Goal: Task Accomplishment & Management: Manage account settings

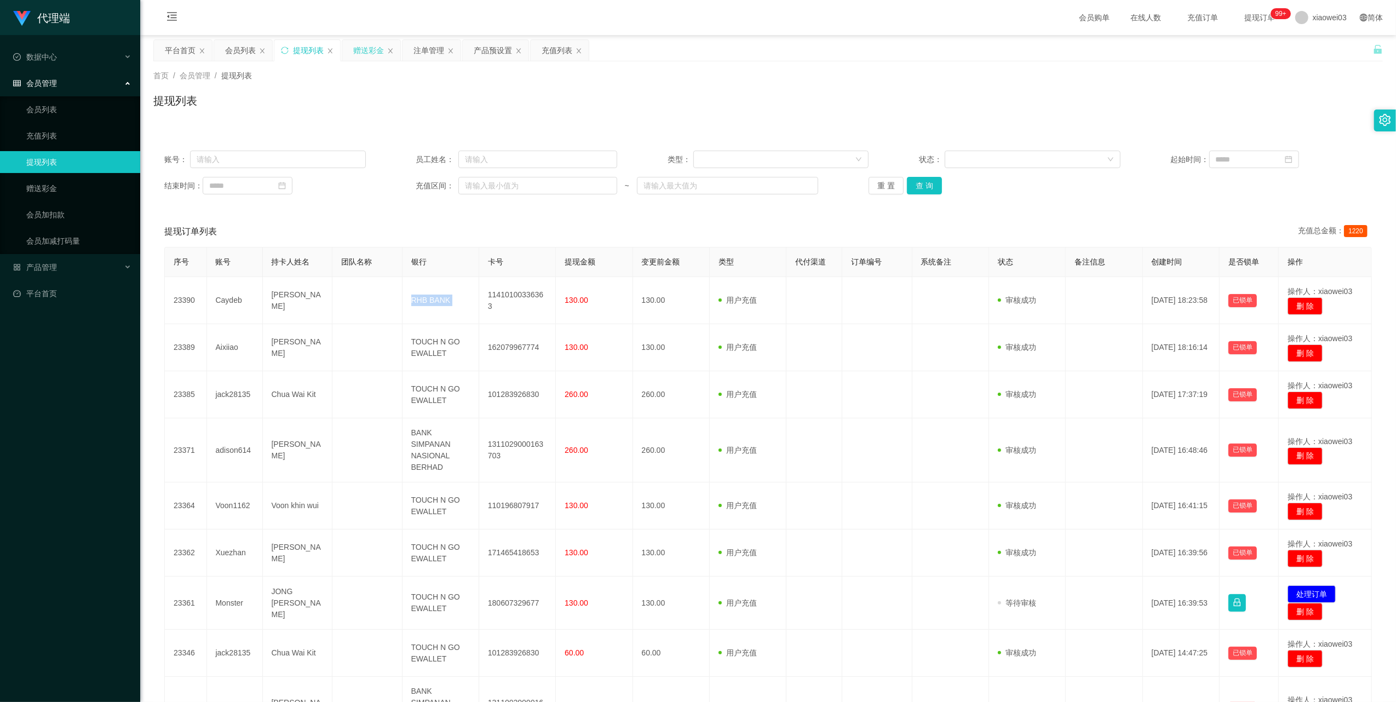
click at [367, 55] on div "赠送彩金" at bounding box center [368, 50] width 31 height 21
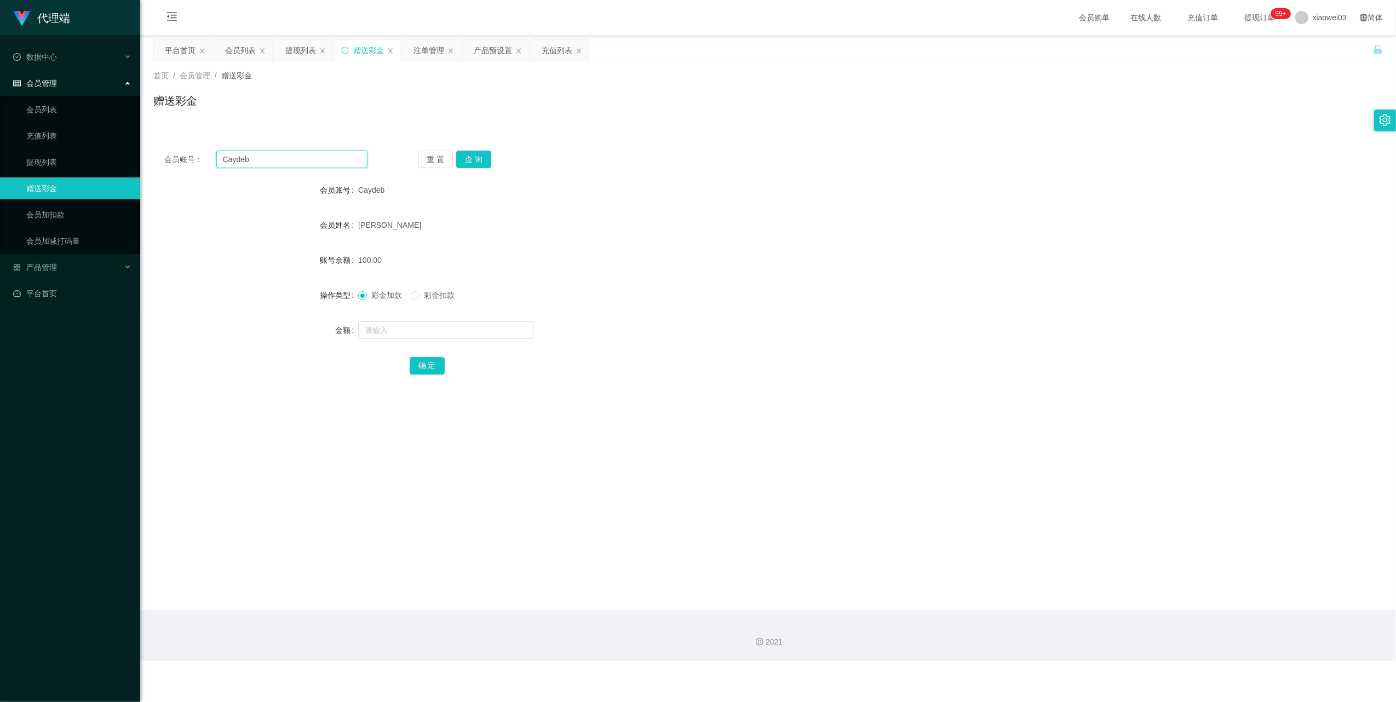
click at [337, 167] on input "Caydeb" at bounding box center [291, 160] width 151 height 18
paste input "0148836766"
type input "0148836766"
click at [480, 162] on button "查 询" at bounding box center [473, 160] width 35 height 18
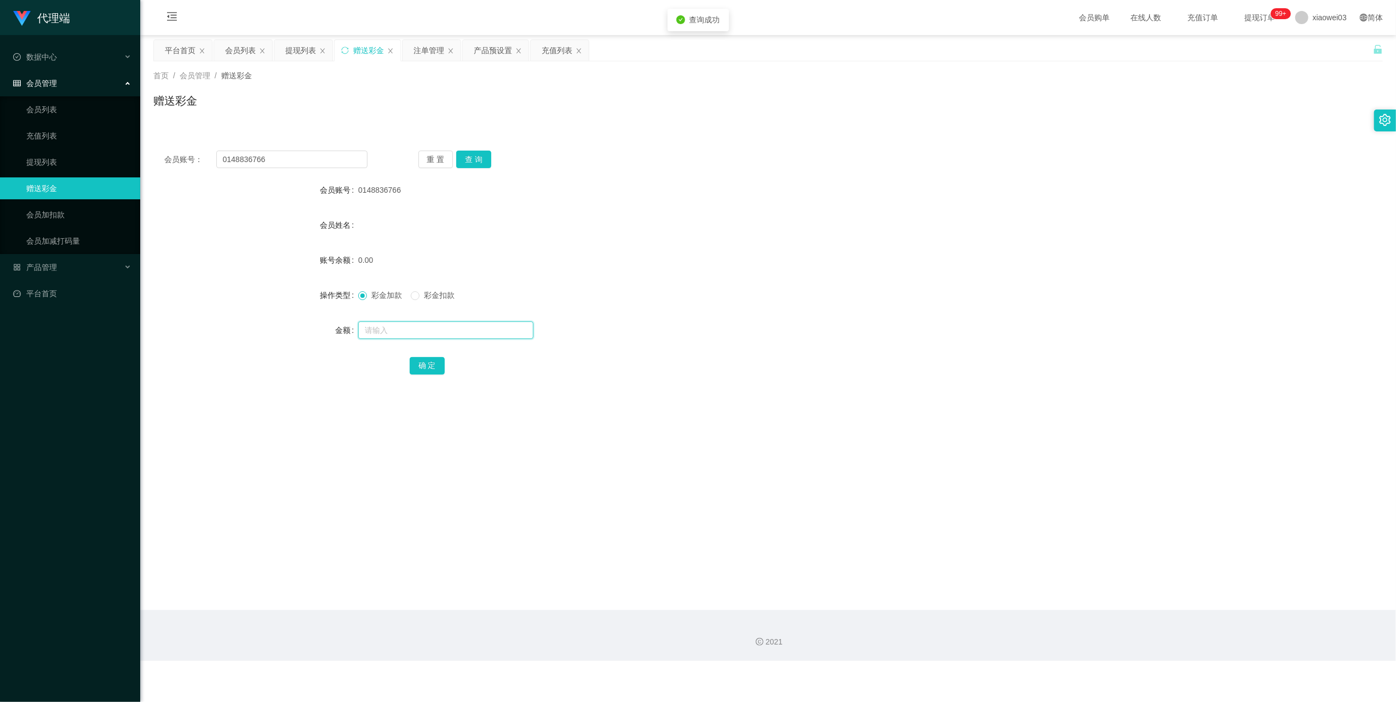
click at [464, 337] on input "text" at bounding box center [445, 330] width 175 height 18
type input "30"
click at [428, 360] on button "确 定" at bounding box center [427, 366] width 35 height 18
click at [474, 47] on div "产品预设置" at bounding box center [496, 50] width 66 height 21
click at [498, 44] on div "产品预设置" at bounding box center [493, 50] width 38 height 21
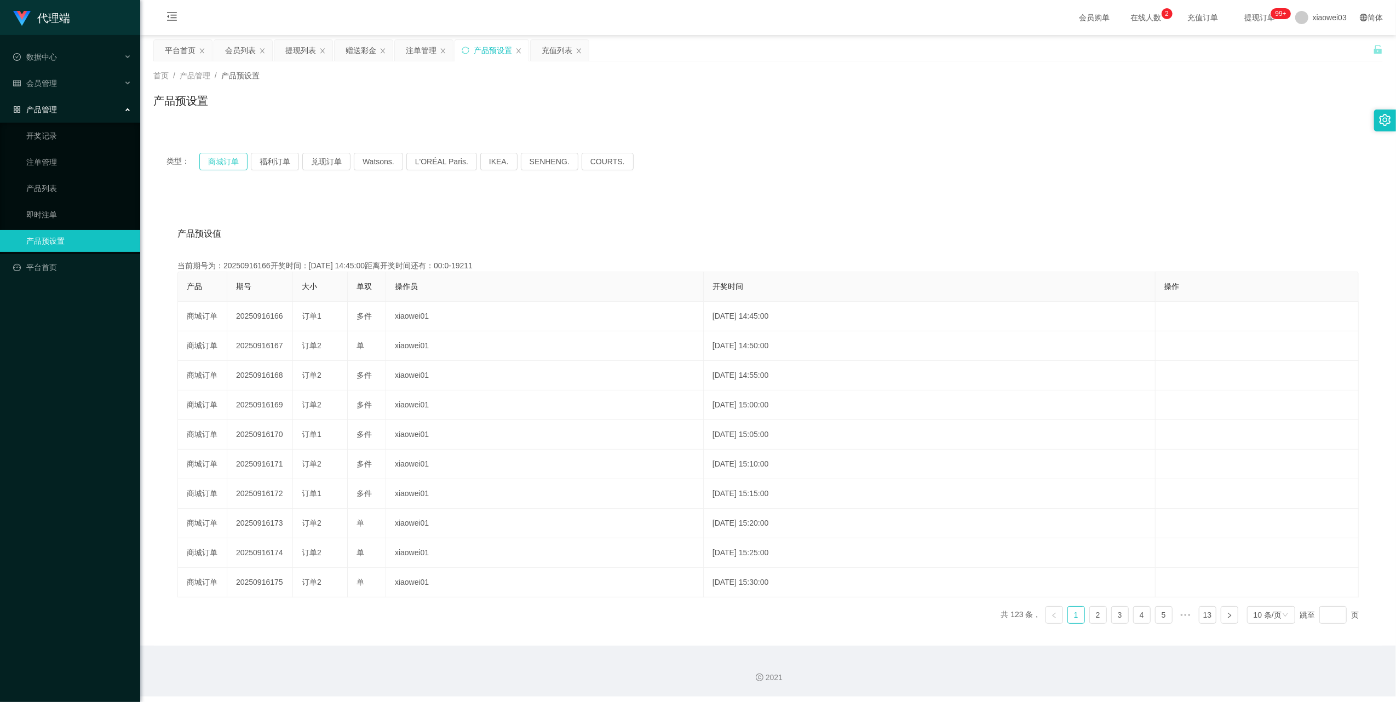
click at [239, 159] on button "商城订单" at bounding box center [223, 162] width 48 height 18
click at [469, 47] on icon "图标: sync" at bounding box center [466, 51] width 8 height 8
click at [233, 162] on button "商城订单" at bounding box center [223, 162] width 48 height 18
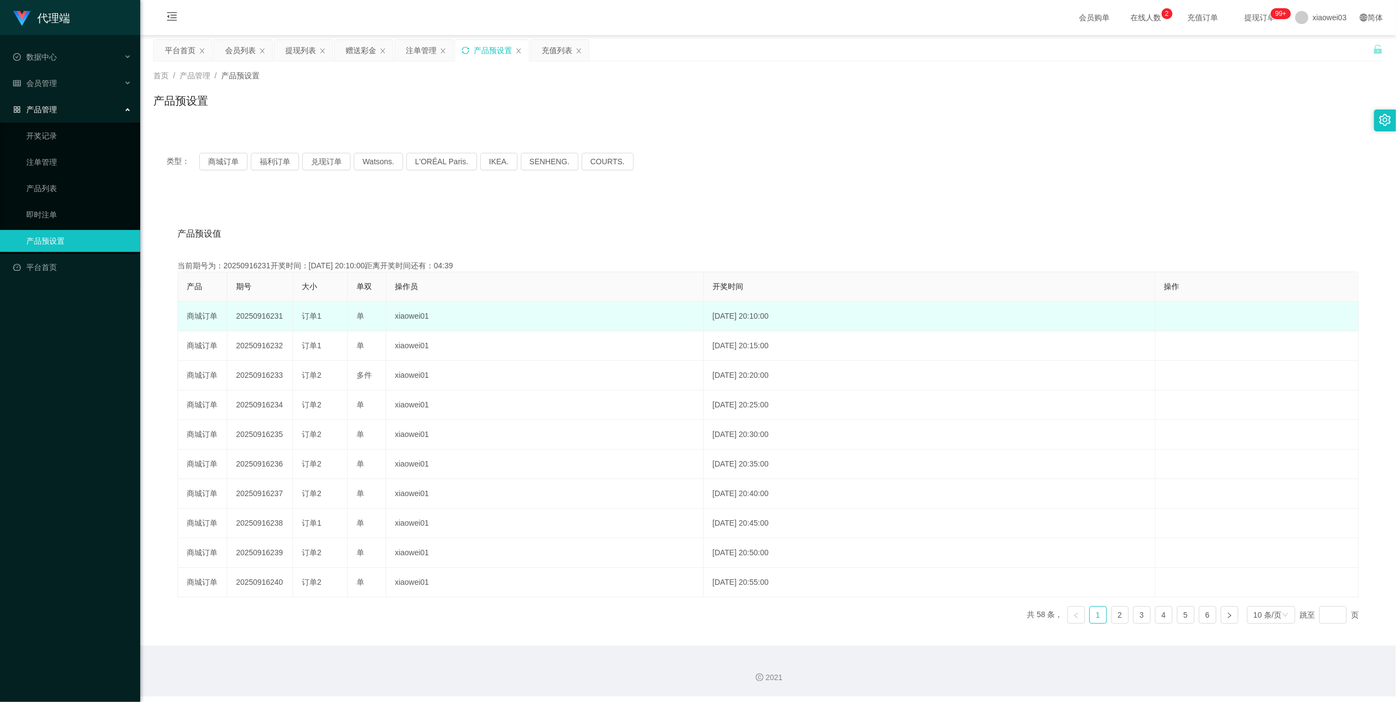
click at [263, 314] on td "20250916231" at bounding box center [260, 317] width 66 height 30
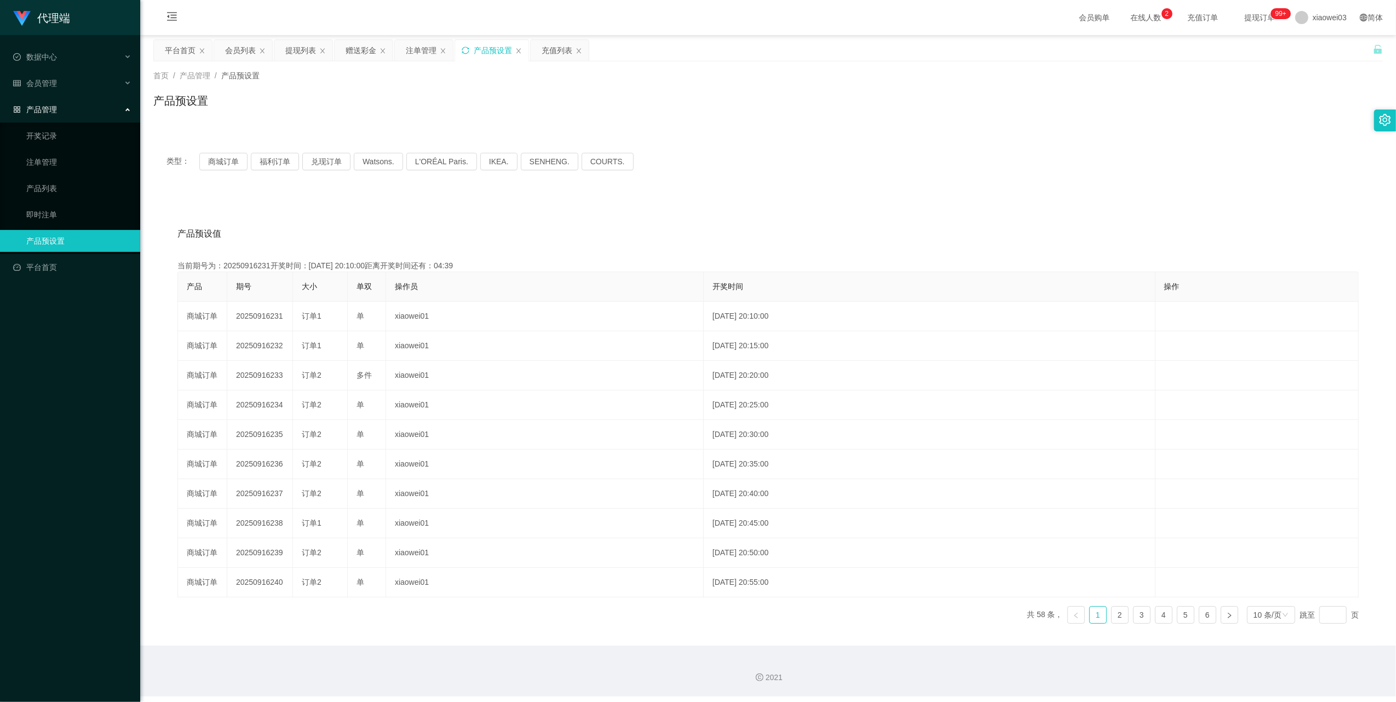
copy td "20250916231"
click at [415, 50] on div "注单管理" at bounding box center [421, 50] width 31 height 21
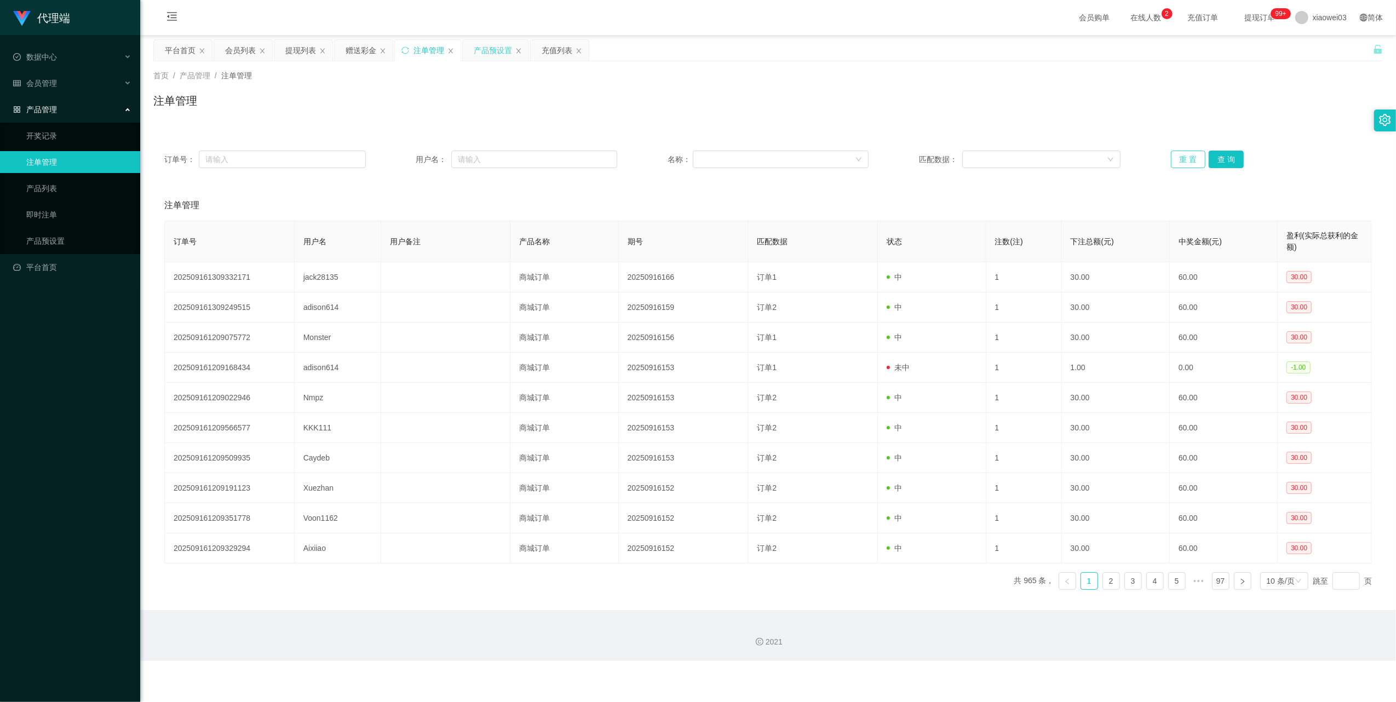
click at [1186, 166] on button "重 置" at bounding box center [1188, 160] width 35 height 18
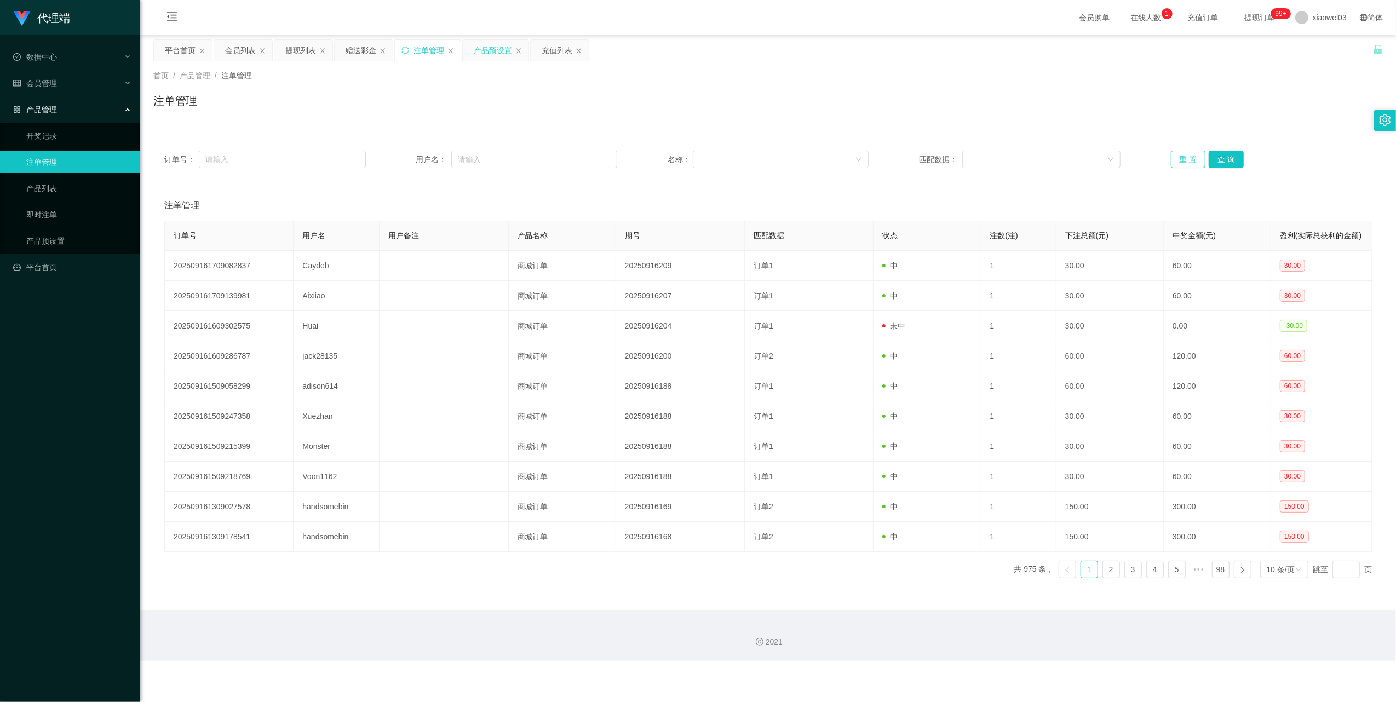
click at [1174, 160] on button "重 置" at bounding box center [1188, 160] width 35 height 18
click at [491, 64] on div "首页 / 产品管理 / 注单管理 / 注单管理" at bounding box center [767, 93] width 1255 height 65
click at [491, 55] on div "产品预设置" at bounding box center [493, 50] width 38 height 21
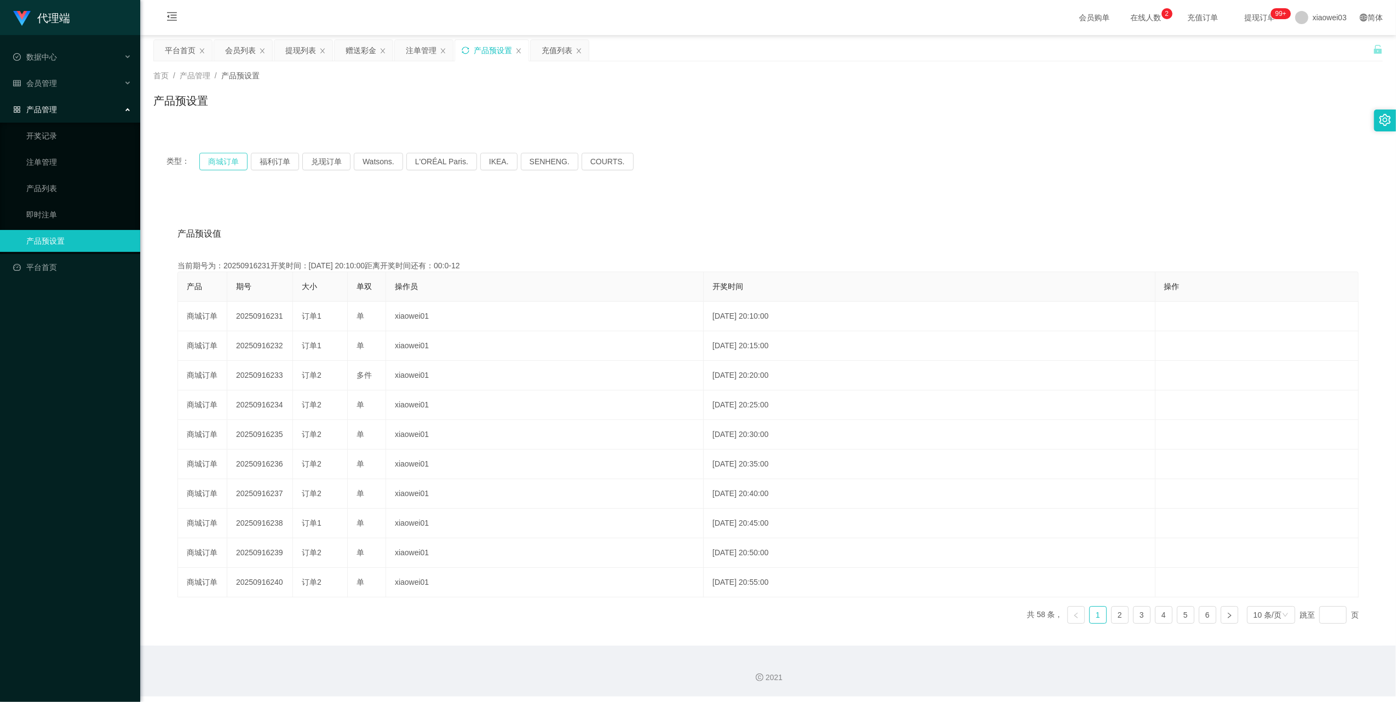
click at [231, 153] on button "商城订单" at bounding box center [223, 162] width 48 height 18
click at [412, 45] on div "注单管理" at bounding box center [421, 50] width 31 height 21
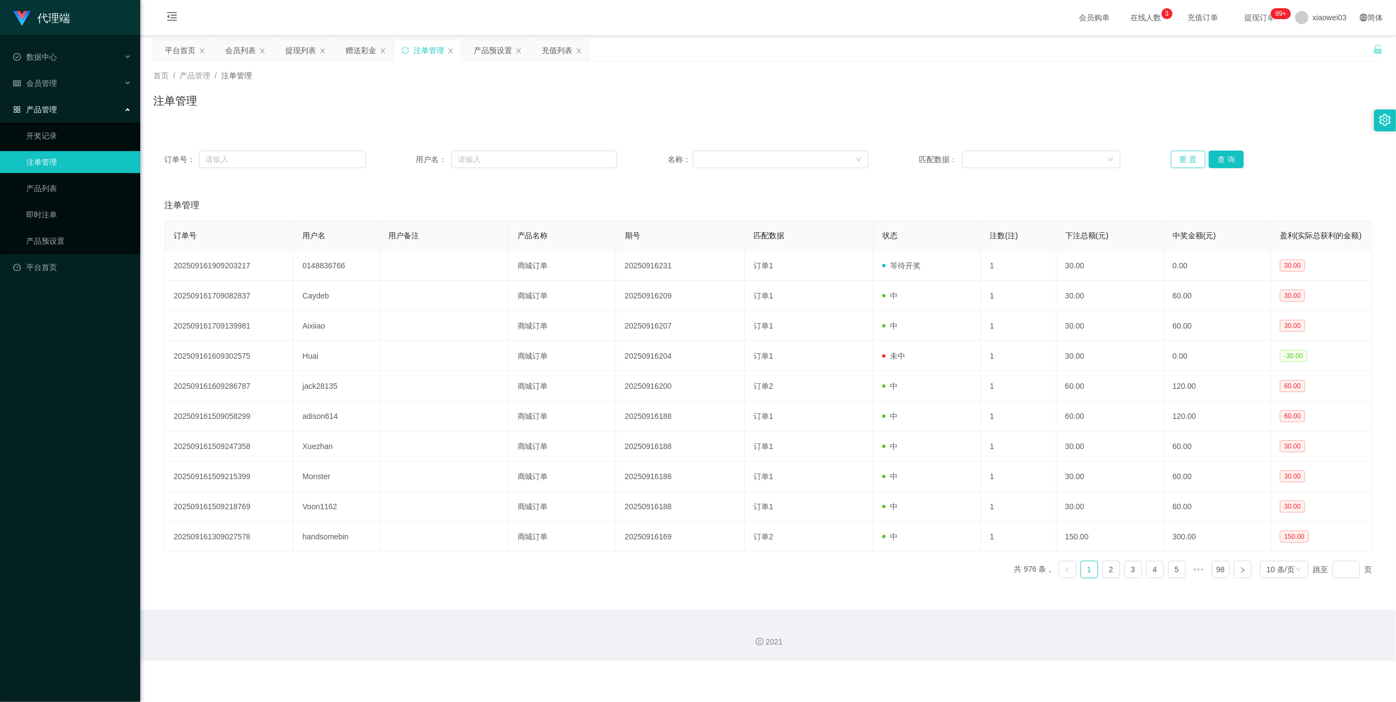
click at [1175, 163] on button "重 置" at bounding box center [1188, 160] width 35 height 18
click at [1186, 153] on button "重 置" at bounding box center [1188, 160] width 35 height 18
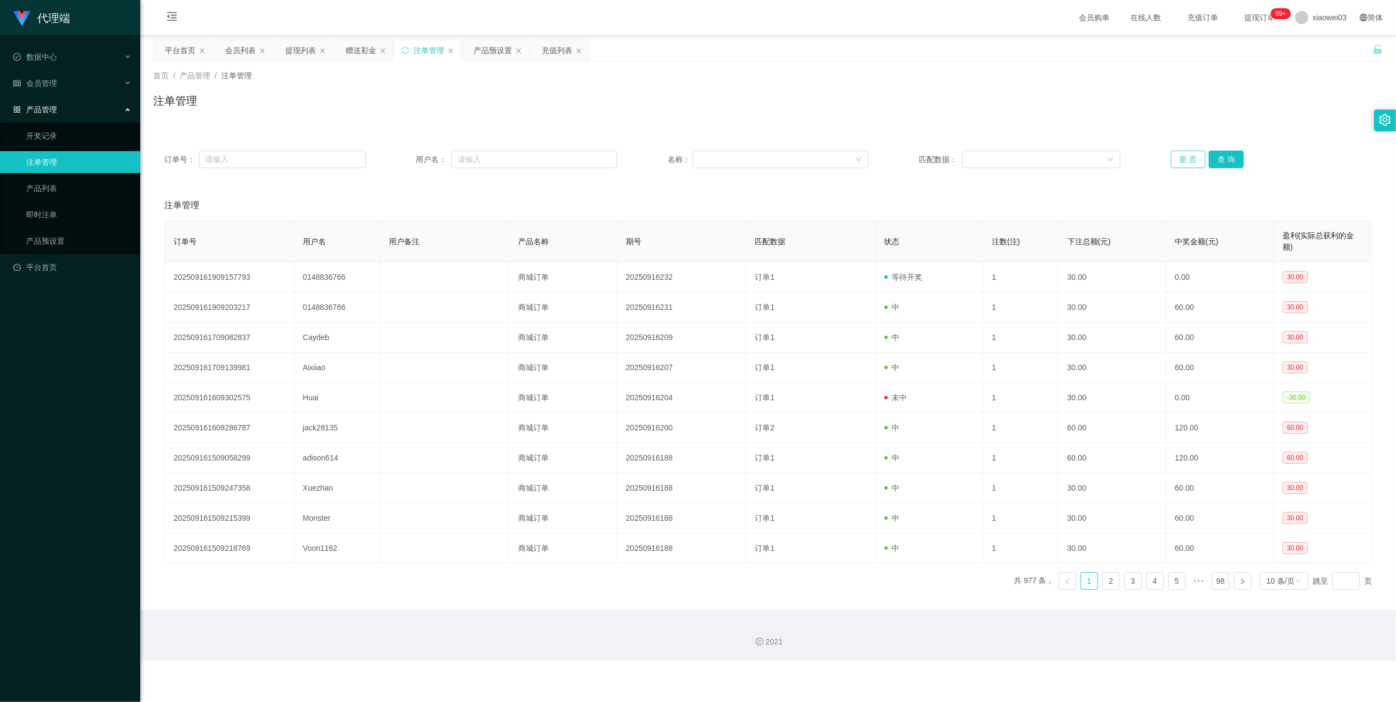
click at [1183, 158] on button "重 置" at bounding box center [1188, 160] width 35 height 18
click at [285, 49] on div "提现列表" at bounding box center [303, 50] width 58 height 21
click at [309, 49] on div "提现列表" at bounding box center [300, 50] width 31 height 21
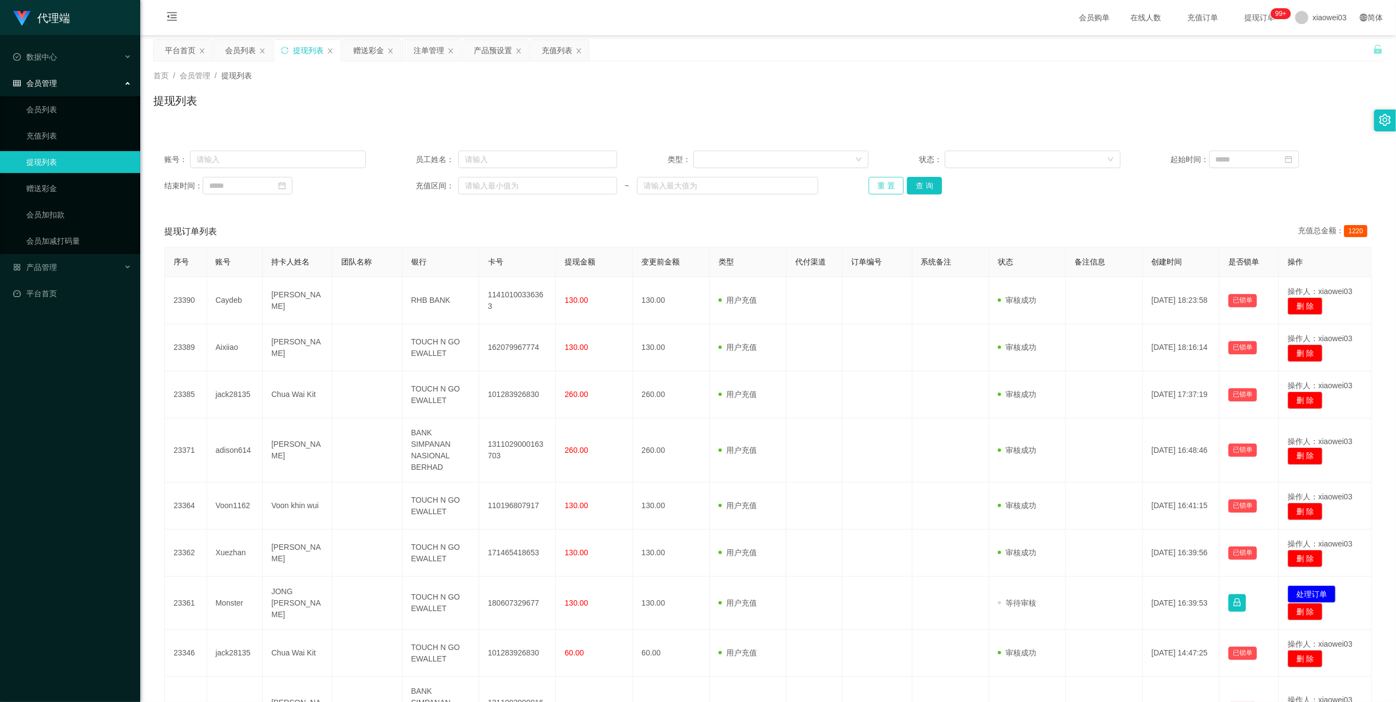
click at [883, 185] on button "重 置" at bounding box center [885, 186] width 35 height 18
click at [884, 187] on button "重 置" at bounding box center [885, 186] width 35 height 18
click at [870, 178] on button "重 置" at bounding box center [885, 186] width 35 height 18
click at [290, 51] on div "提现列表" at bounding box center [307, 50] width 66 height 21
click at [287, 51] on icon "图标: sync" at bounding box center [285, 51] width 8 height 8
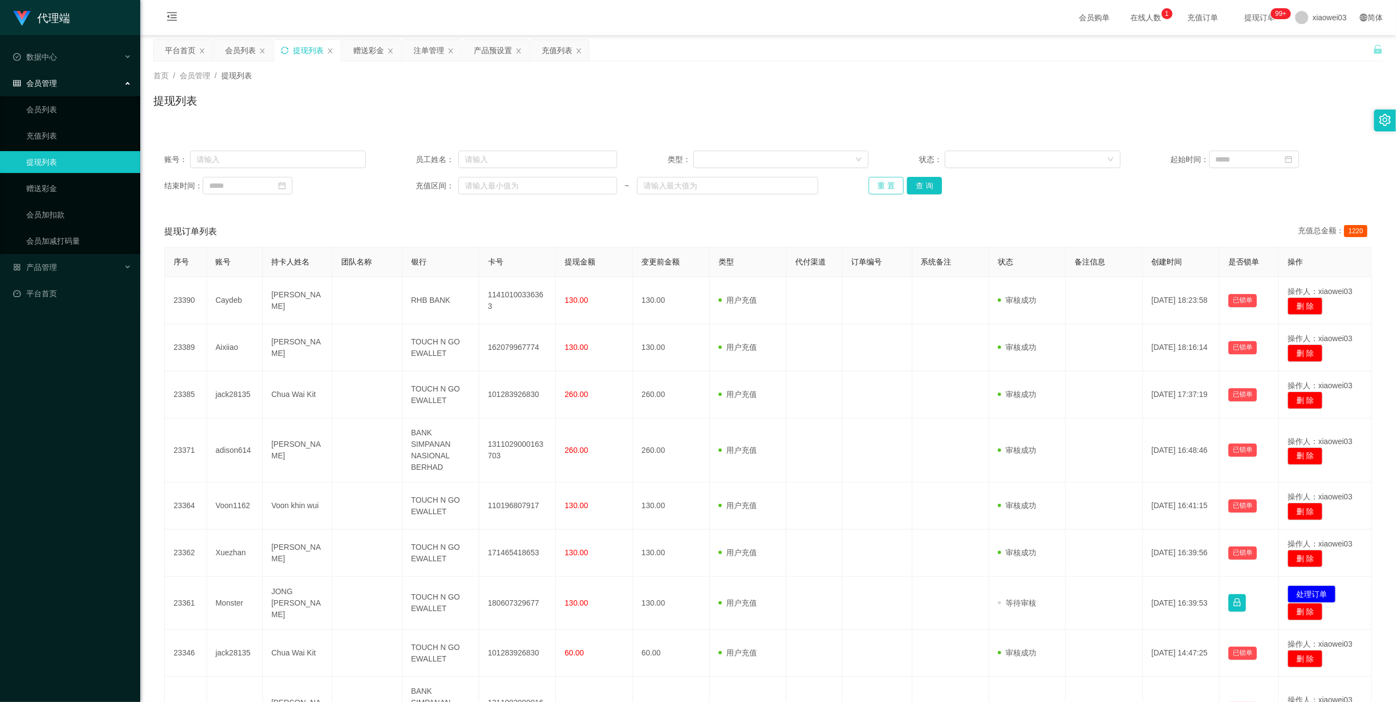
click at [879, 187] on button "重 置" at bounding box center [885, 186] width 35 height 18
click at [875, 192] on button "重 置" at bounding box center [885, 186] width 35 height 18
click at [887, 186] on button "重 置" at bounding box center [885, 186] width 35 height 18
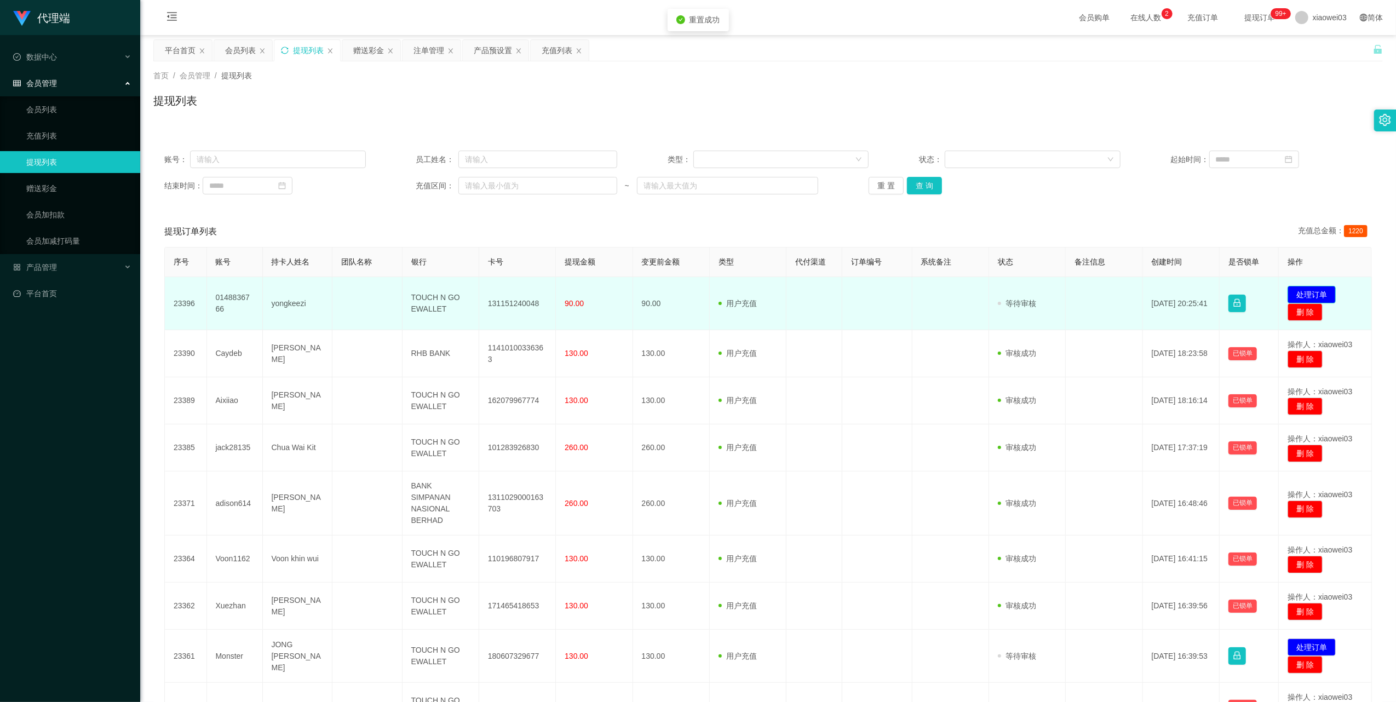
click at [1306, 288] on button "处理订单" at bounding box center [1311, 295] width 48 height 18
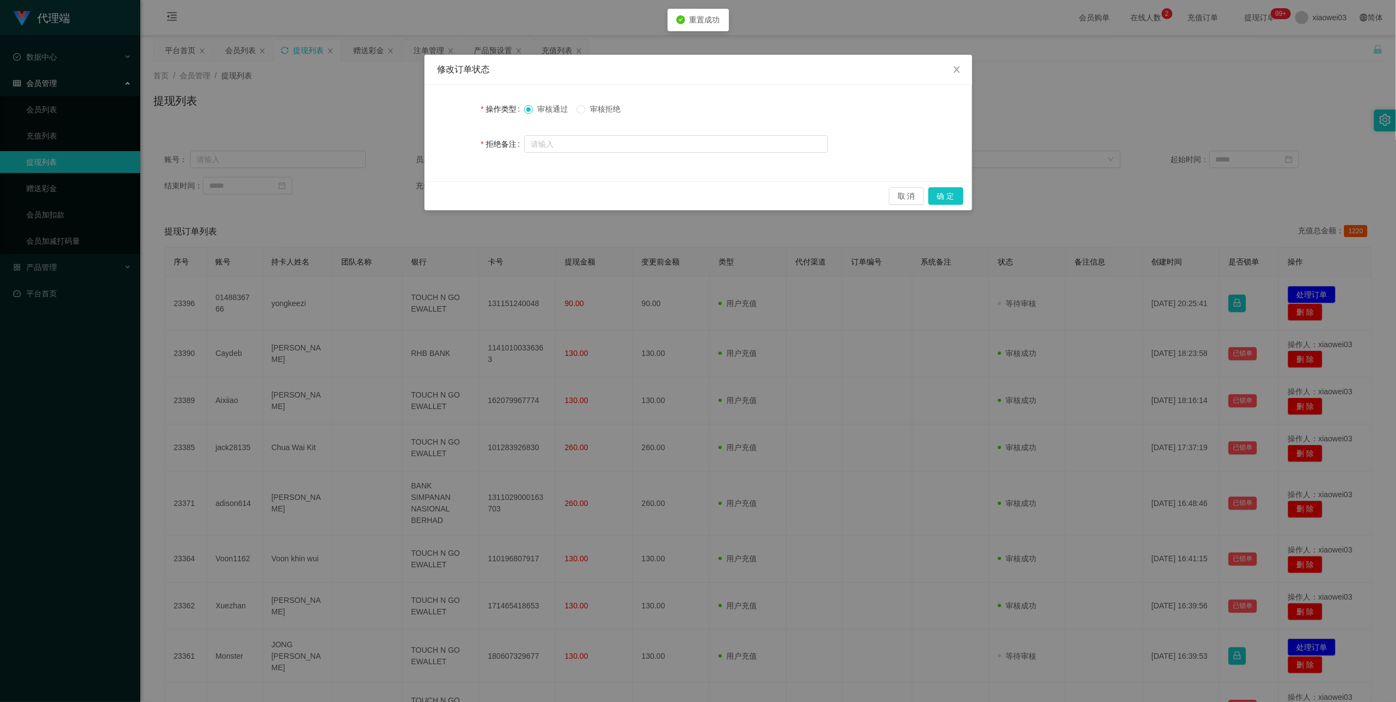
click at [611, 112] on span "审核拒绝" at bounding box center [604, 109] width 39 height 9
click at [618, 145] on input "text" at bounding box center [676, 144] width 304 height 18
type input "提现积分与数据任务收益不符"
click at [948, 197] on button "确 定" at bounding box center [945, 196] width 35 height 18
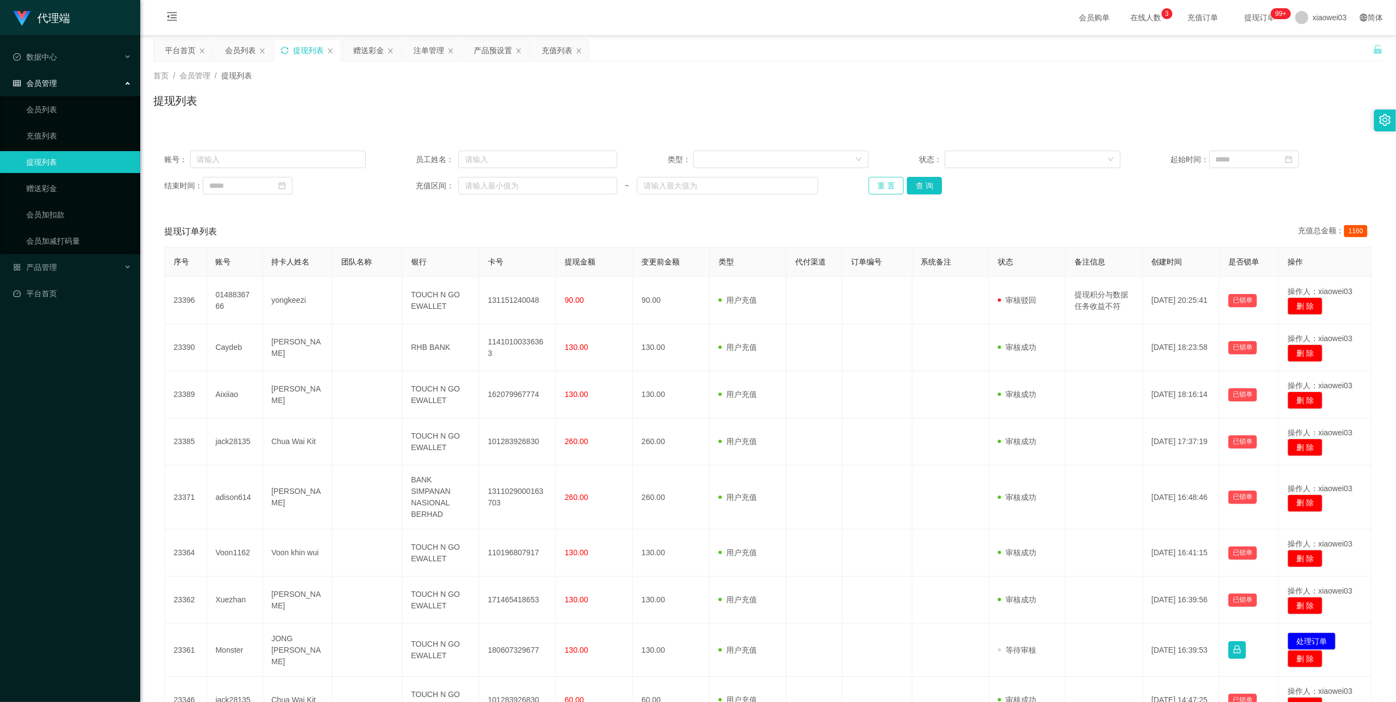
click at [884, 182] on button "重 置" at bounding box center [885, 186] width 35 height 18
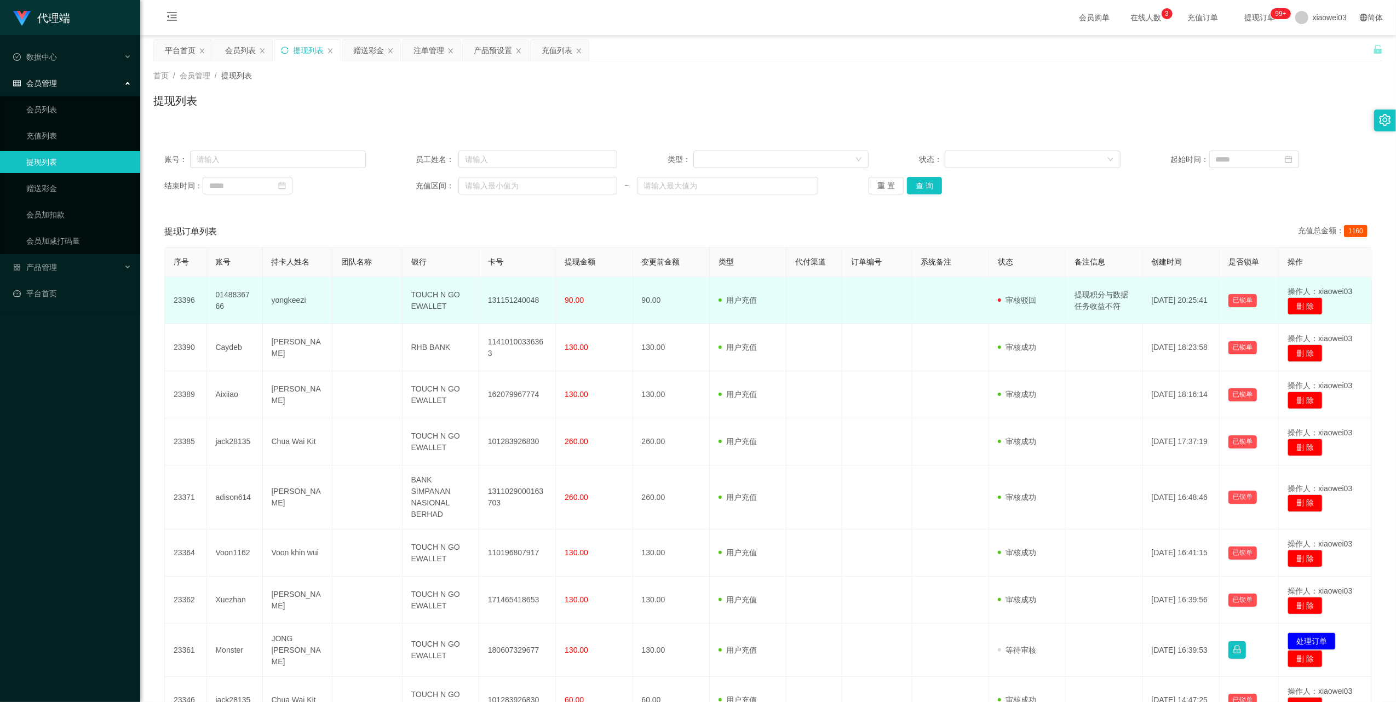
click at [224, 296] on td "0148836766" at bounding box center [235, 300] width 56 height 47
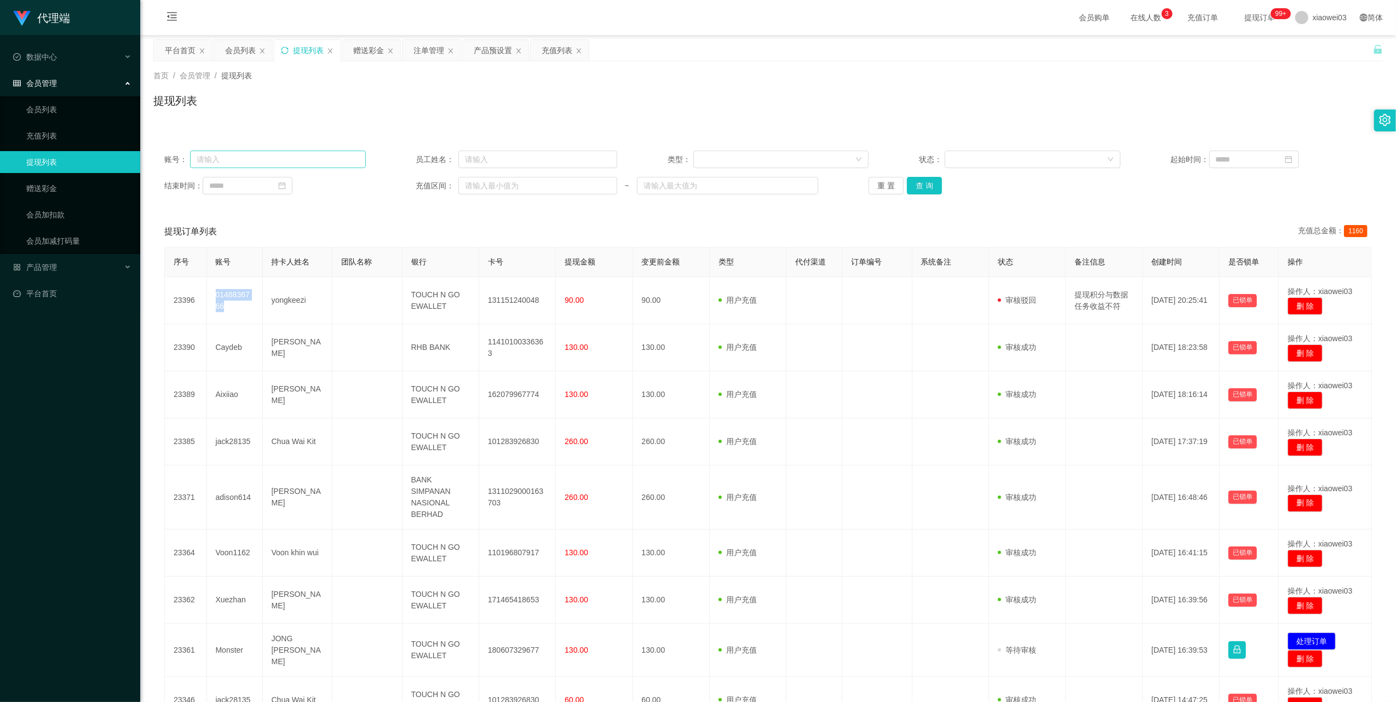
copy td "0148836766"
click at [373, 55] on div "赠送彩金" at bounding box center [368, 50] width 31 height 21
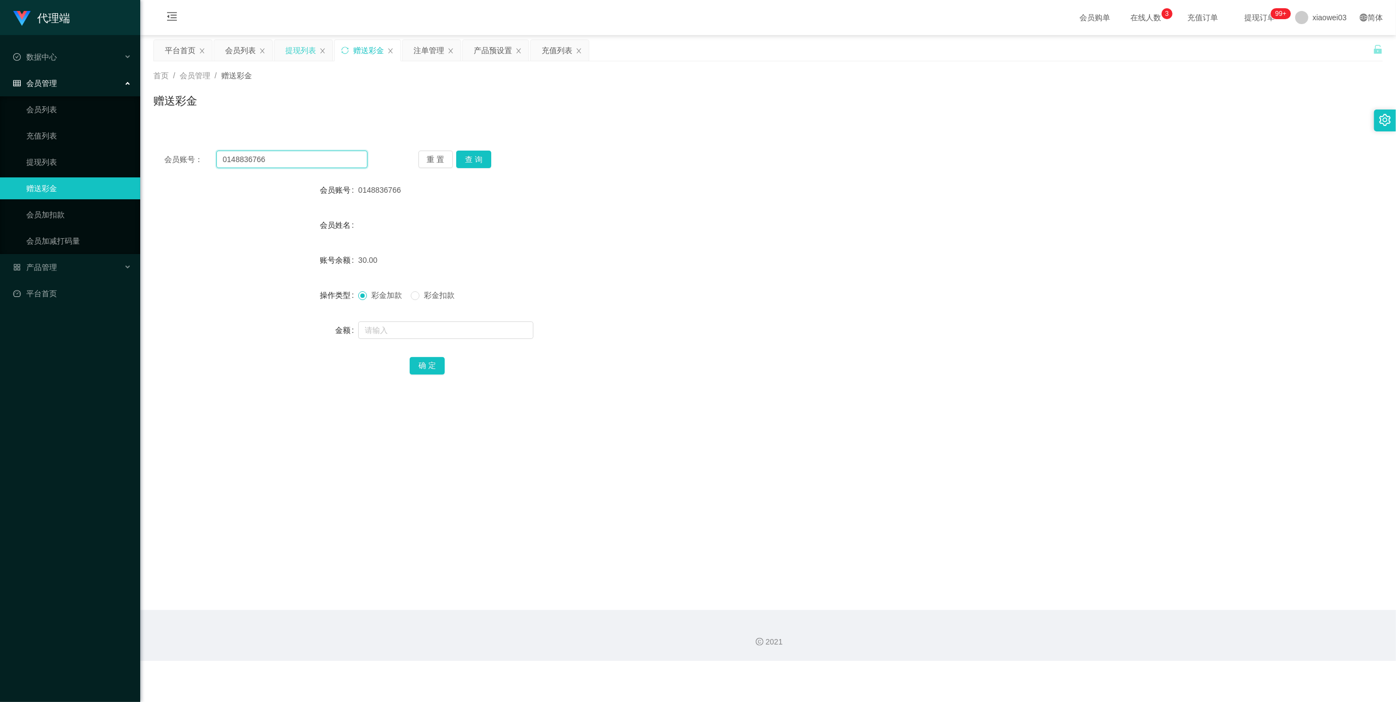
click at [310, 162] on input "0148836766" at bounding box center [291, 160] width 151 height 18
click at [466, 160] on button "查 询" at bounding box center [473, 160] width 35 height 18
drag, startPoint x: 295, startPoint y: 51, endPoint x: 314, endPoint y: 64, distance: 23.4
click at [295, 51] on div "提现列表" at bounding box center [300, 50] width 31 height 21
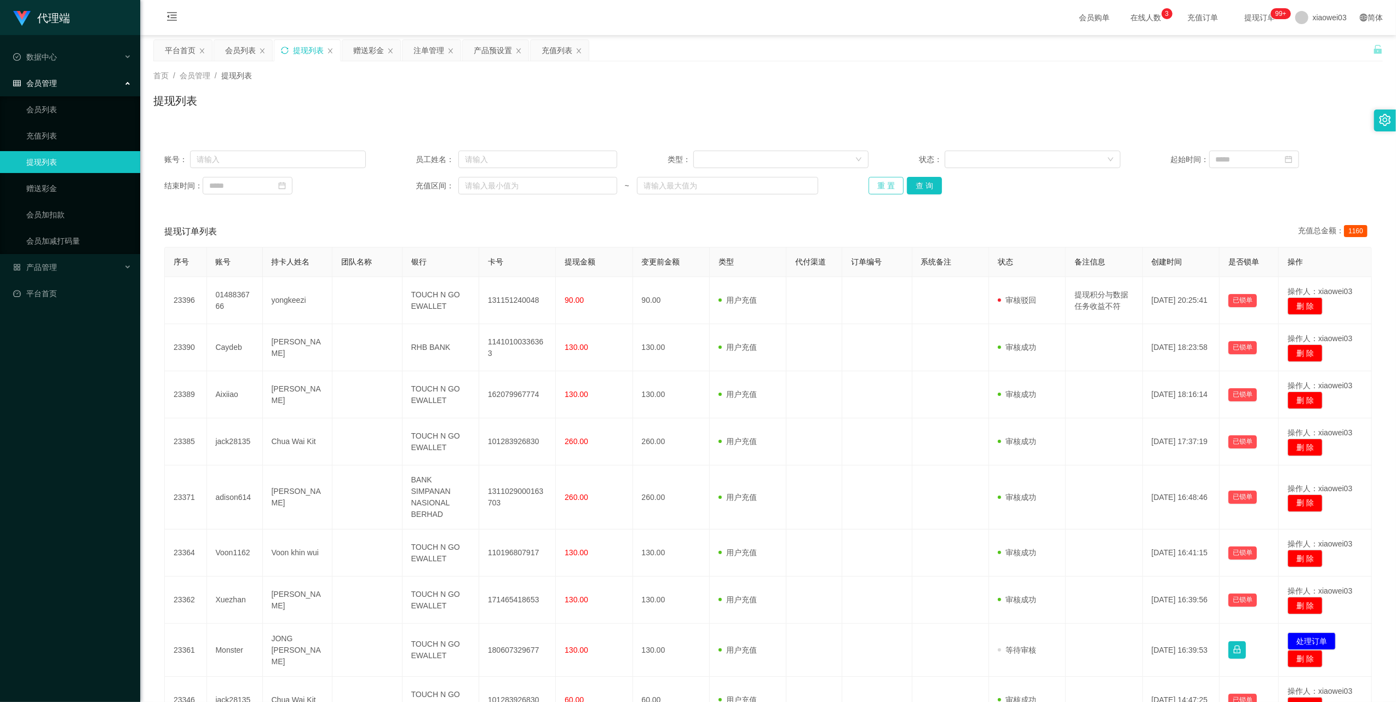
click at [881, 187] on button "重 置" at bounding box center [885, 186] width 35 height 18
click at [874, 186] on button "重 置" at bounding box center [885, 186] width 35 height 18
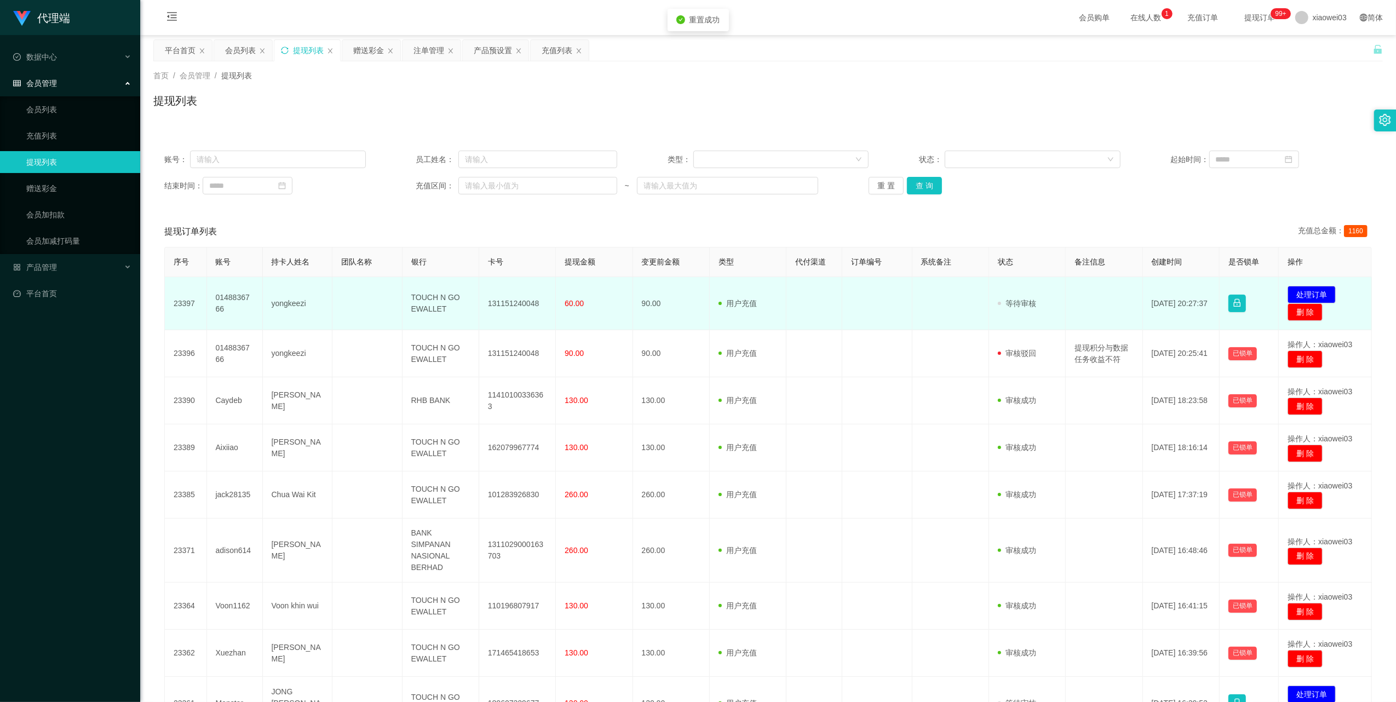
click at [521, 303] on td "131151240048" at bounding box center [517, 303] width 77 height 53
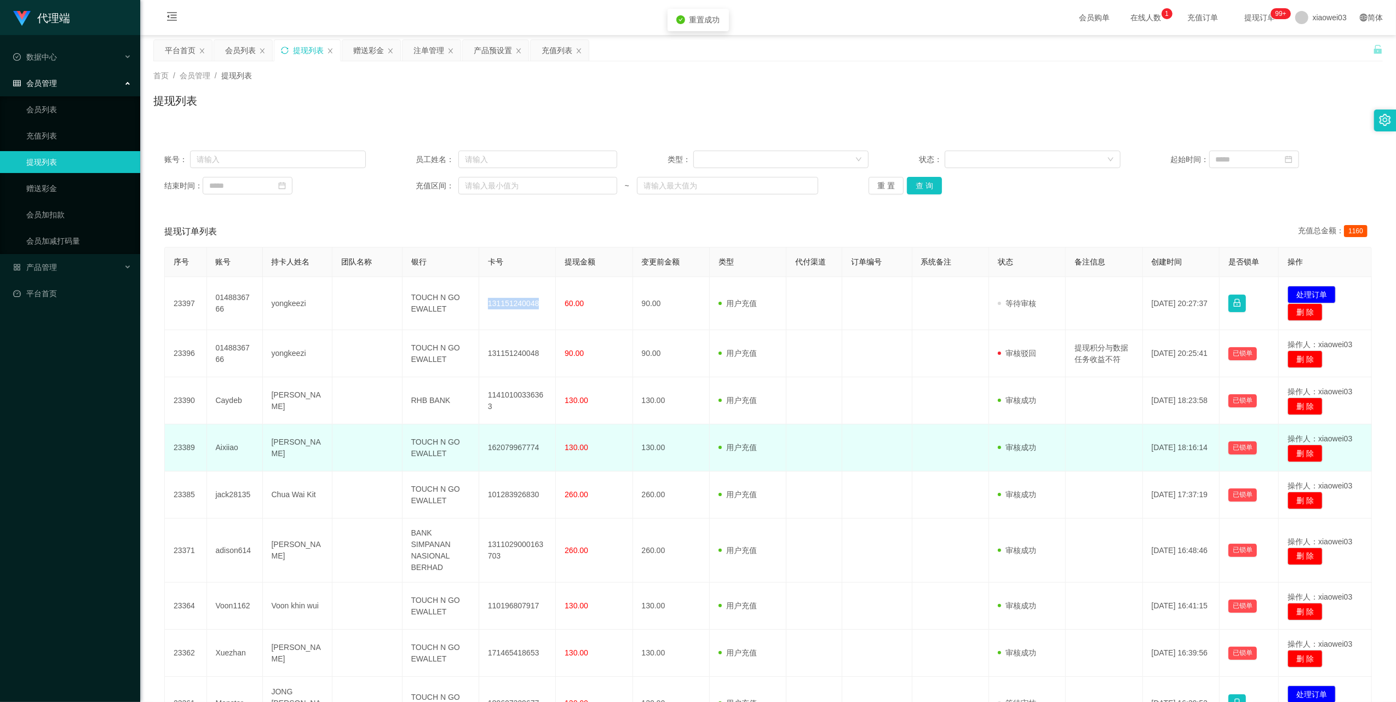
copy td "131151240048"
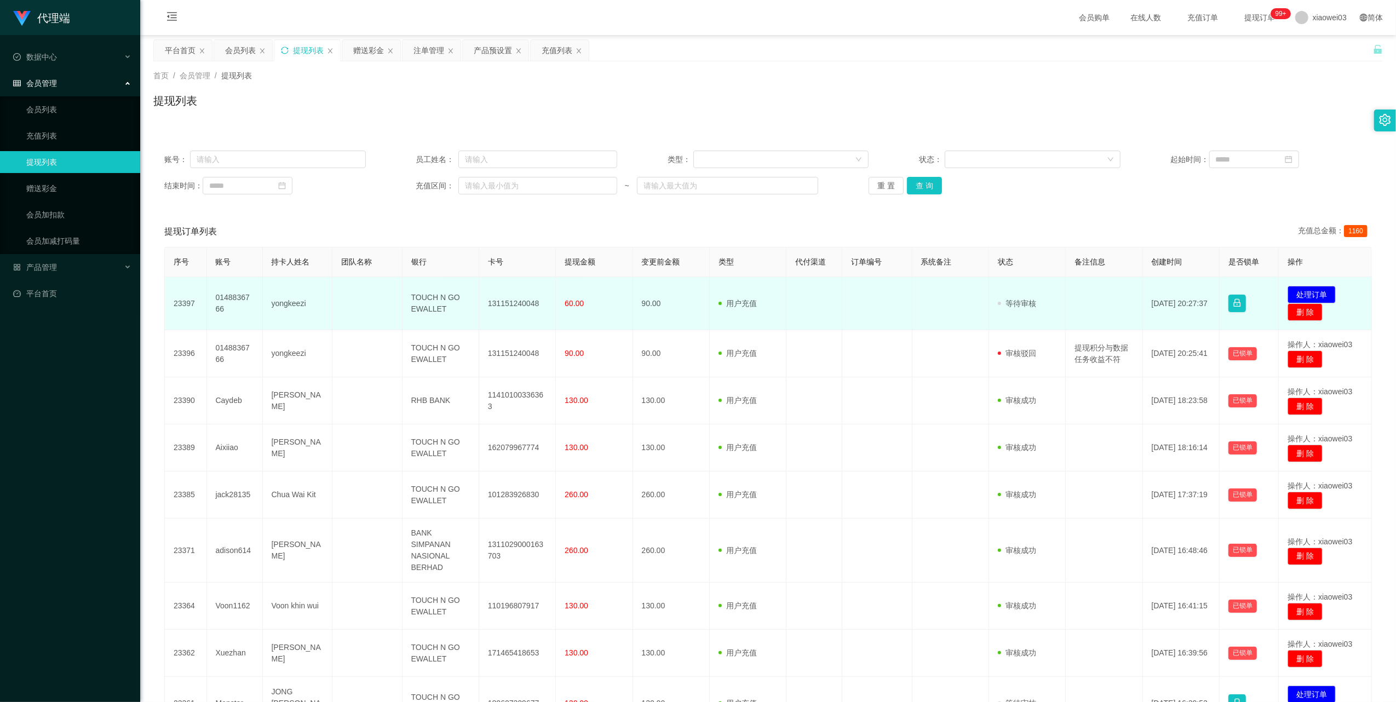
click at [428, 307] on td "TOUCH N GO EWALLET" at bounding box center [440, 303] width 77 height 53
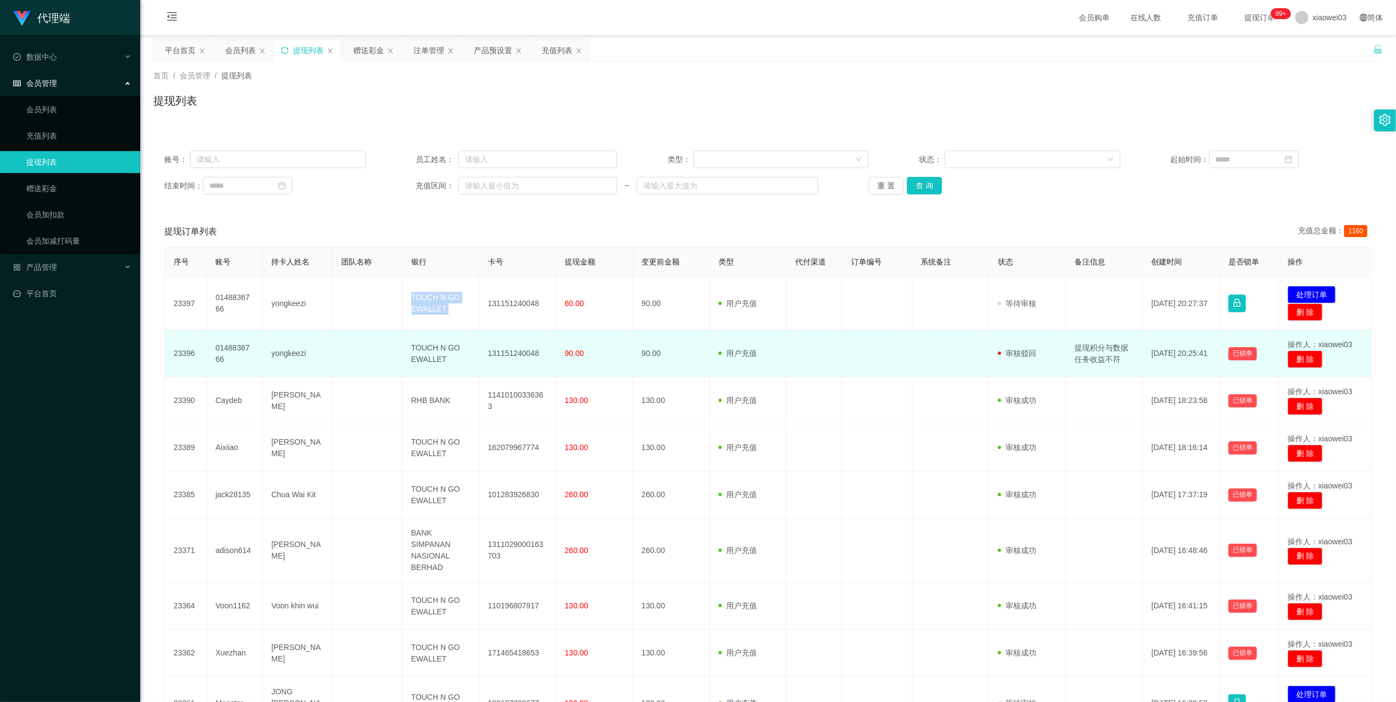
drag, startPoint x: 428, startPoint y: 307, endPoint x: 452, endPoint y: 337, distance: 38.2
click at [429, 307] on td "TOUCH N GO EWALLET" at bounding box center [440, 303] width 77 height 53
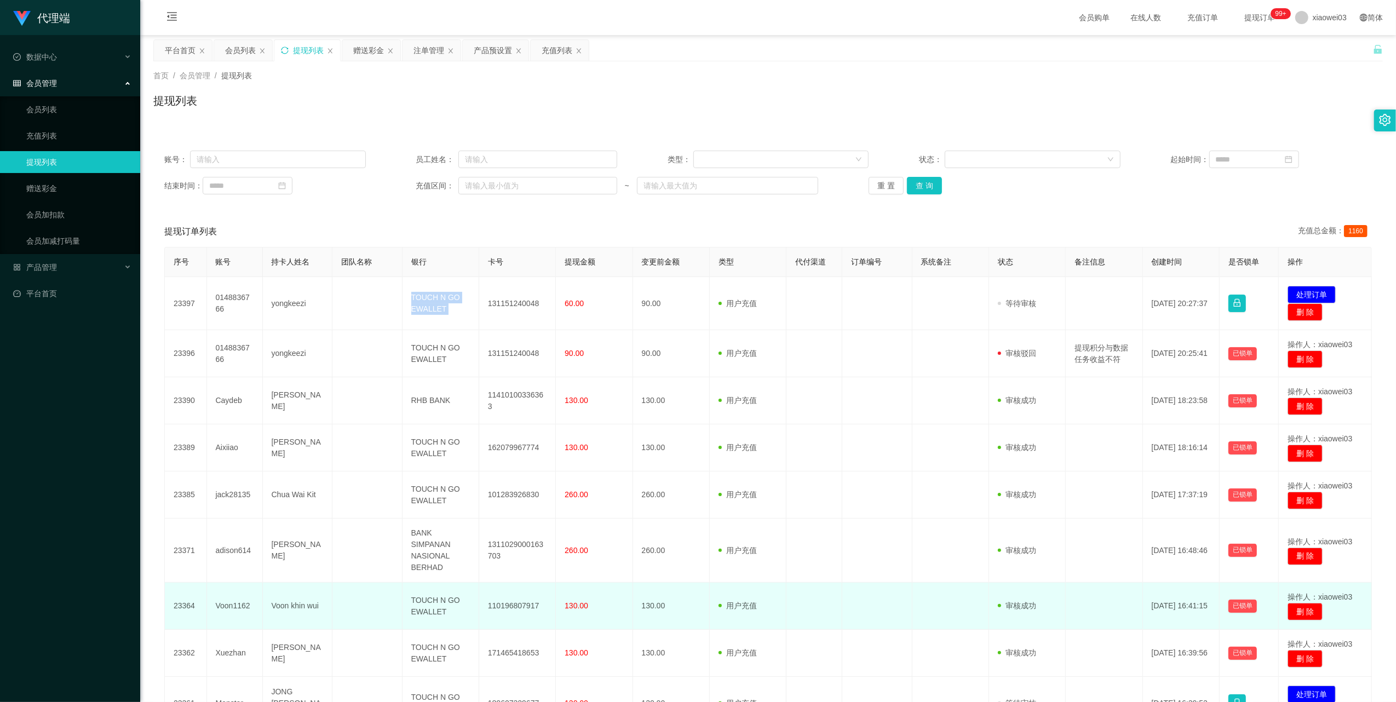
copy td "TOUCH N GO EWALLET"
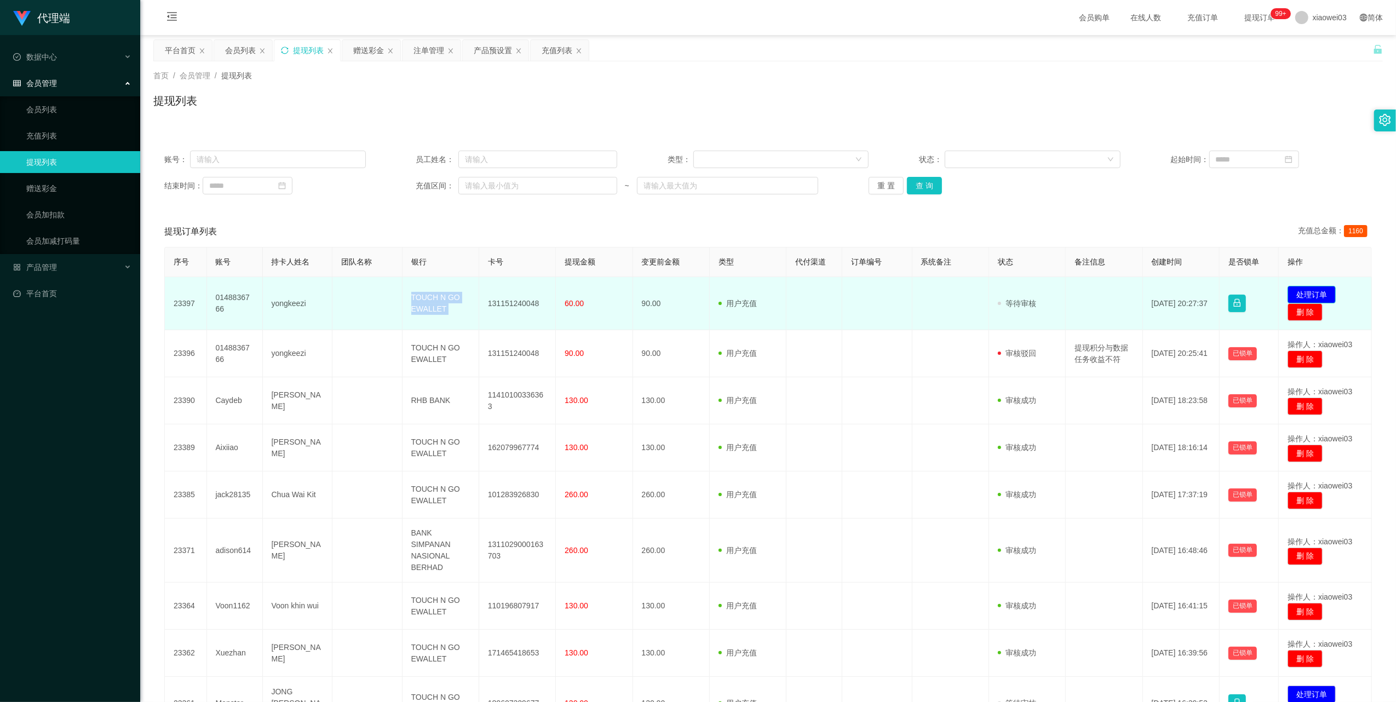
drag, startPoint x: 1301, startPoint y: 287, endPoint x: 1091, endPoint y: 287, distance: 210.2
click at [1301, 287] on button "处理订单" at bounding box center [1311, 295] width 48 height 18
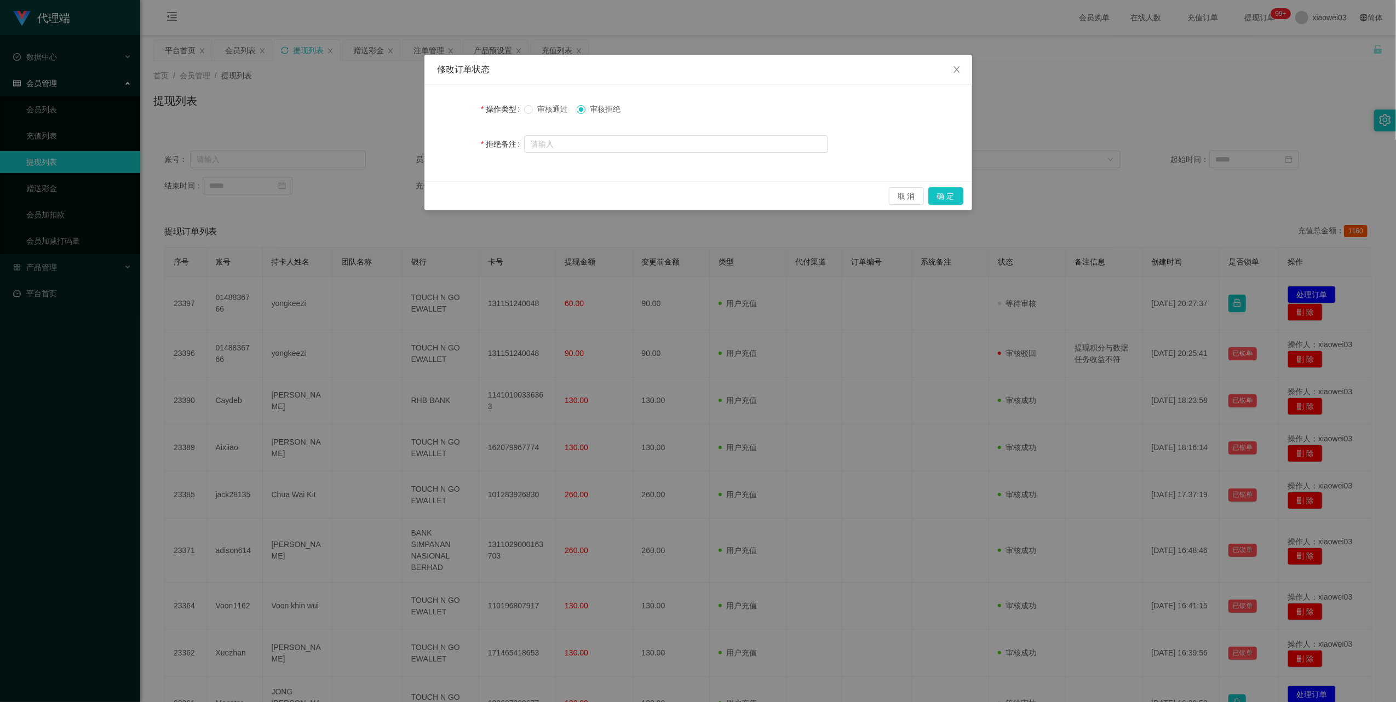
click at [559, 111] on span "审核通过" at bounding box center [552, 109] width 39 height 9
click at [942, 191] on button "确 定" at bounding box center [945, 196] width 35 height 18
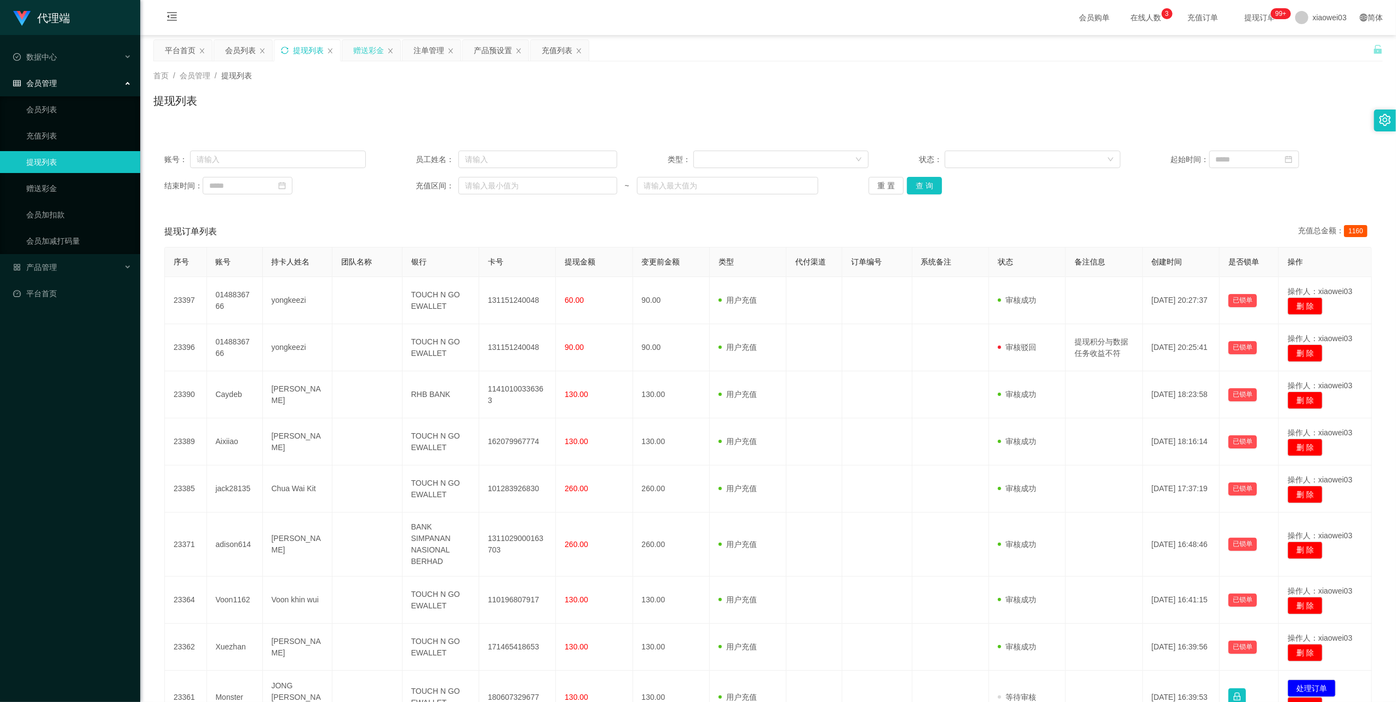
click at [369, 51] on div "赠送彩金" at bounding box center [368, 50] width 31 height 21
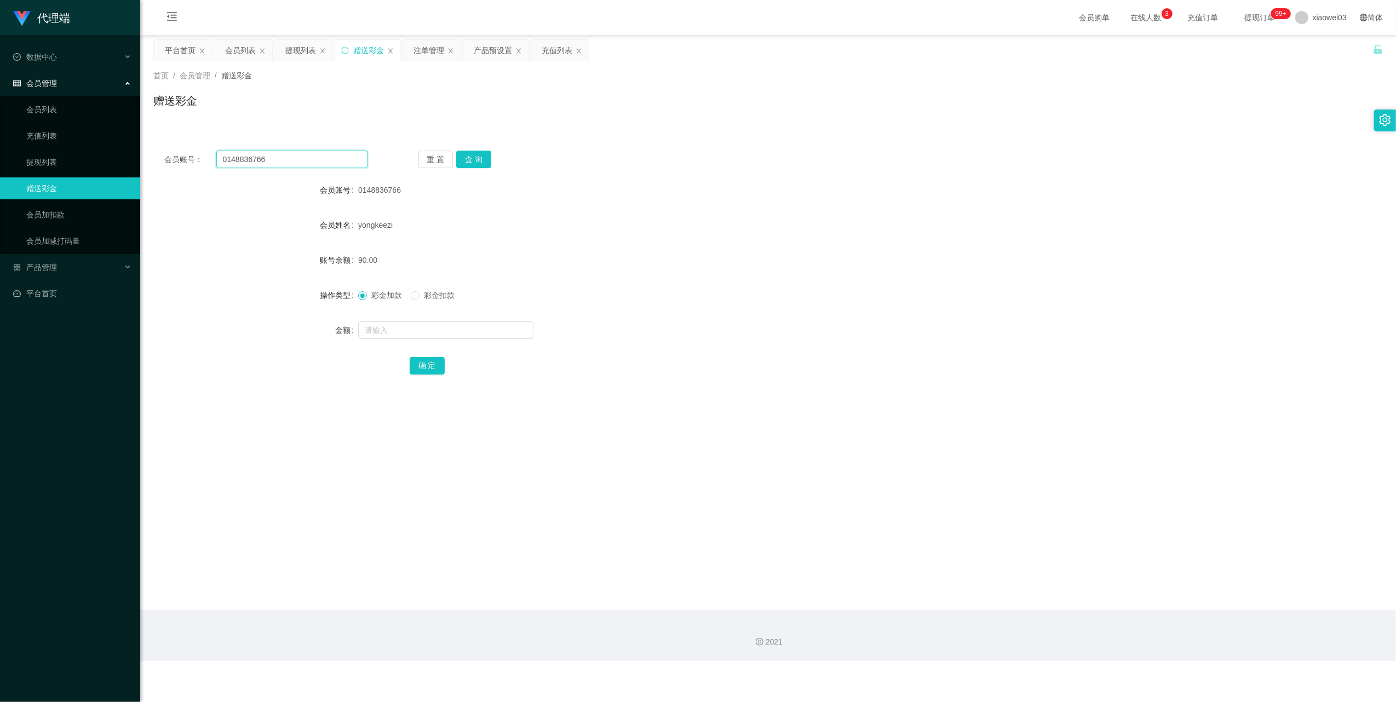
click at [316, 158] on input "0148836766" at bounding box center [291, 160] width 151 height 18
drag, startPoint x: 316, startPoint y: 158, endPoint x: 456, endPoint y: 220, distance: 152.0
click at [320, 161] on input "0148836766" at bounding box center [291, 160] width 151 height 18
click at [474, 158] on button "查 询" at bounding box center [473, 160] width 35 height 18
click at [434, 325] on input "text" at bounding box center [445, 330] width 175 height 18
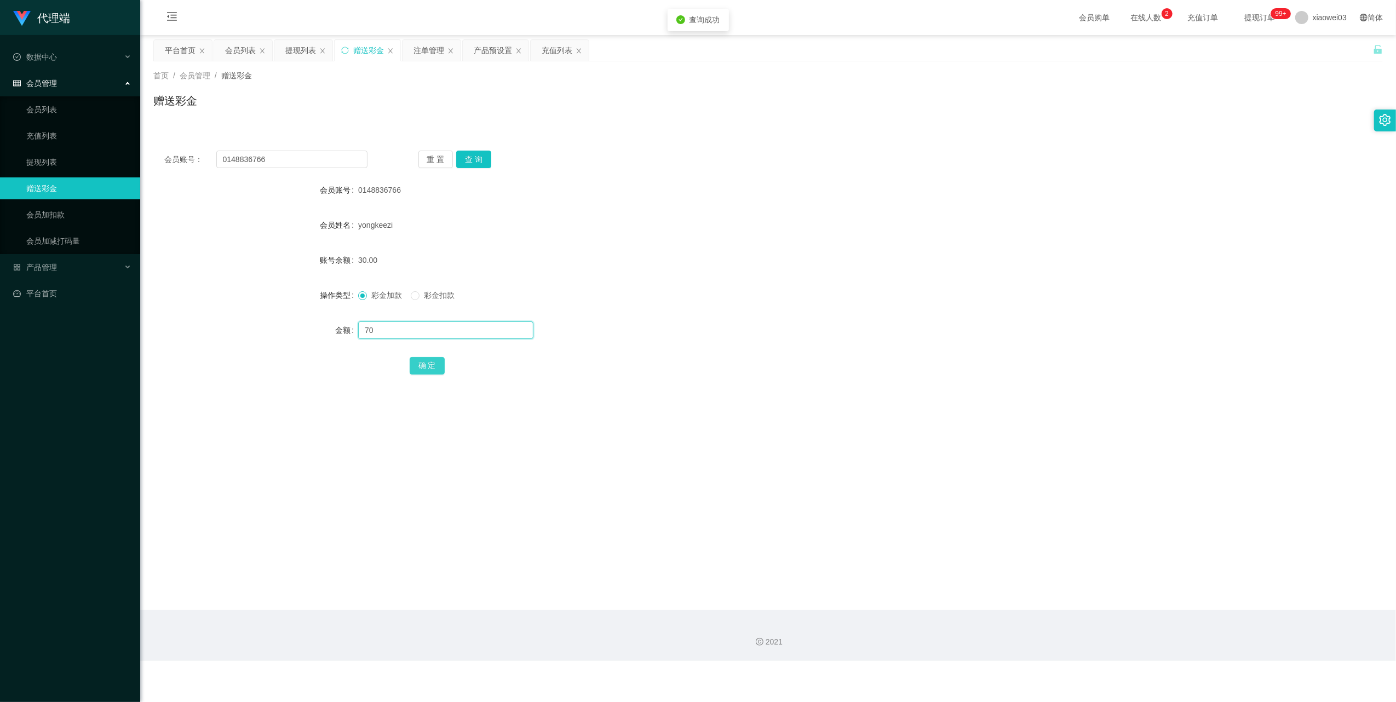
type input "70"
click at [432, 360] on button "确 定" at bounding box center [427, 366] width 35 height 18
click at [302, 44] on div "提现列表" at bounding box center [300, 50] width 31 height 21
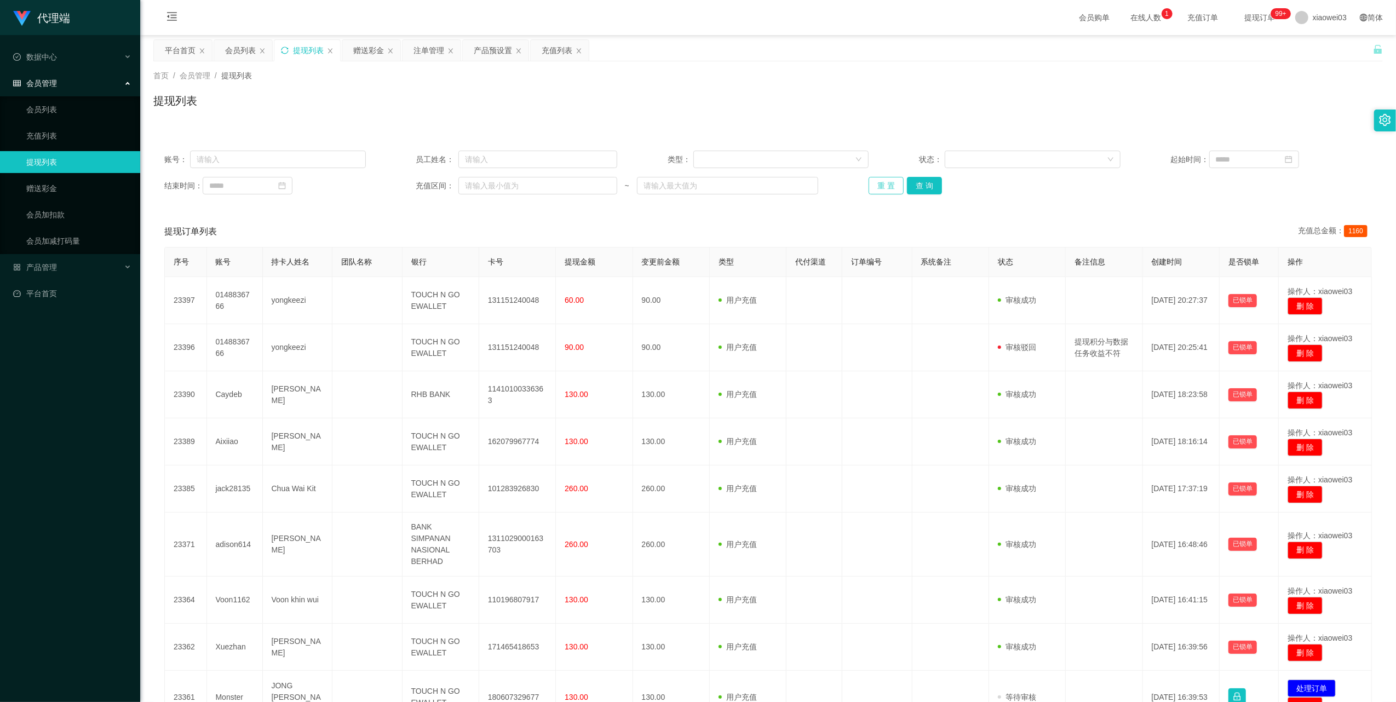
click at [879, 181] on button "重 置" at bounding box center [885, 186] width 35 height 18
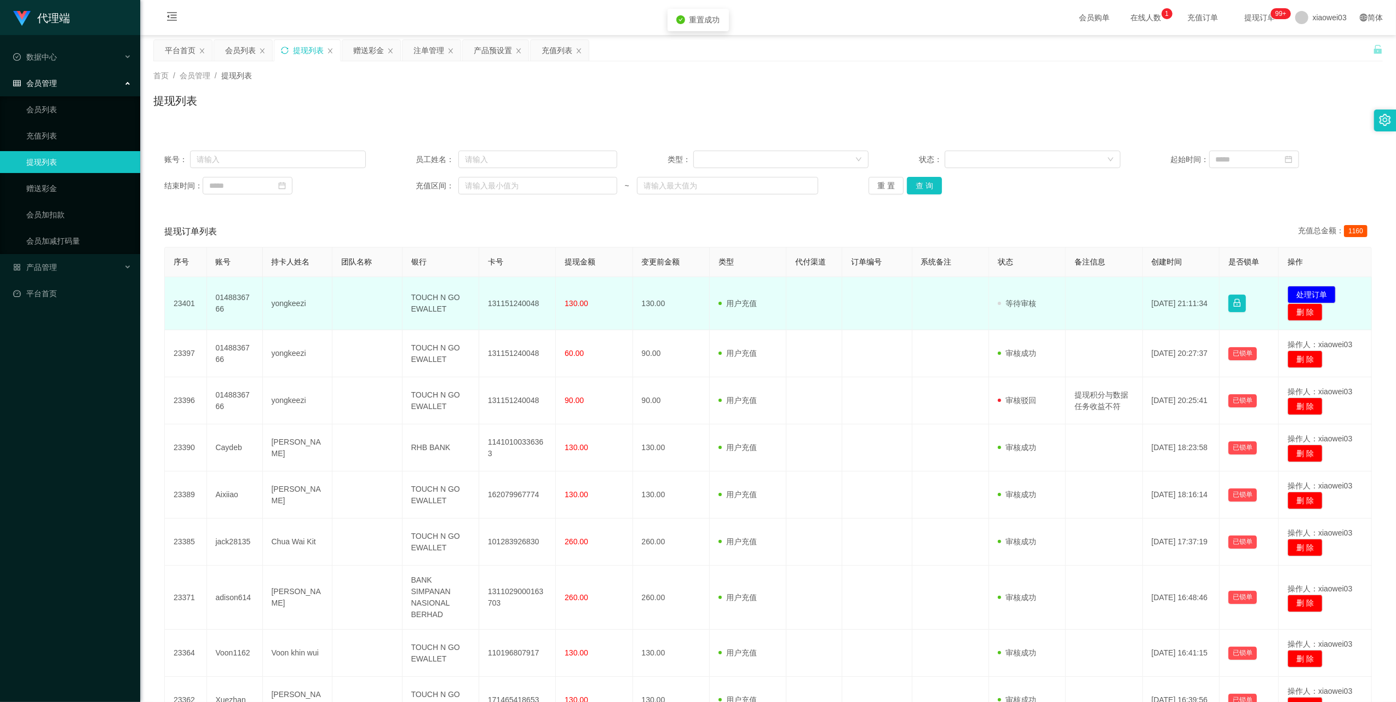
click at [524, 304] on td "131151240048" at bounding box center [517, 303] width 77 height 53
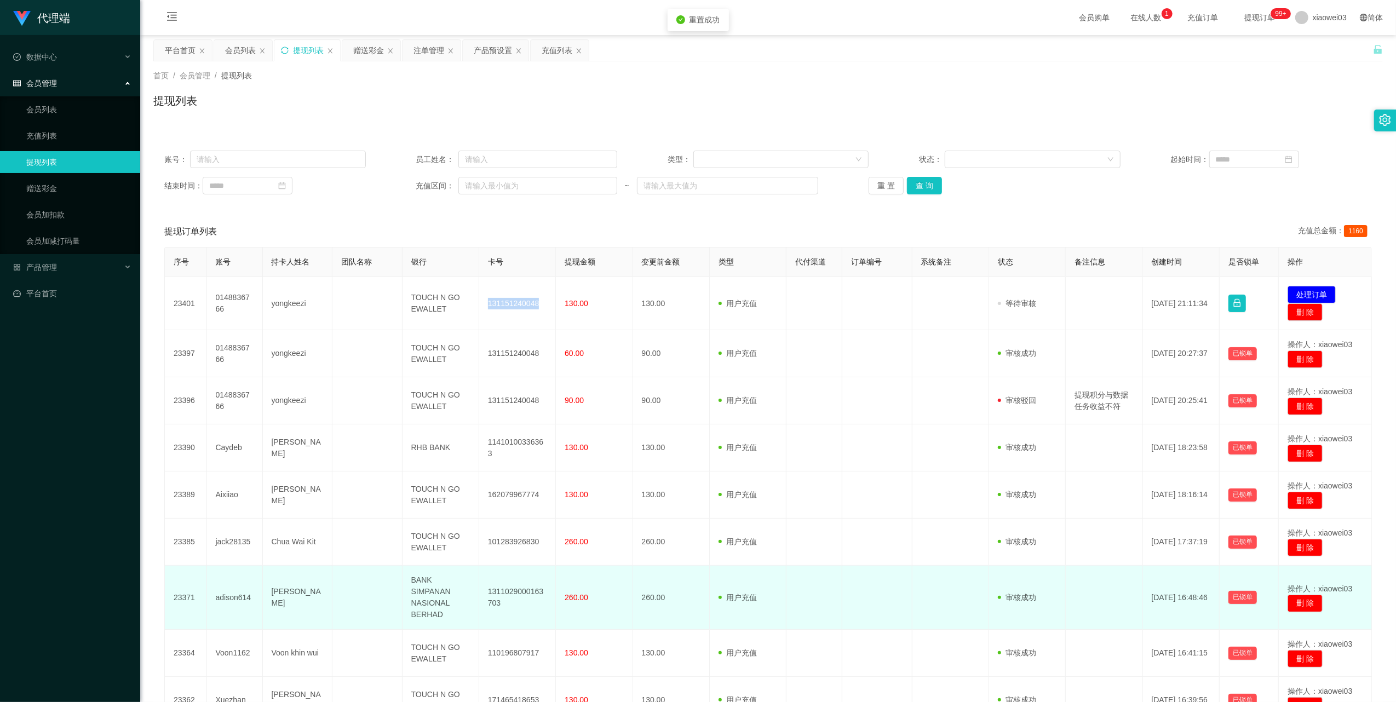
copy td "131151240048"
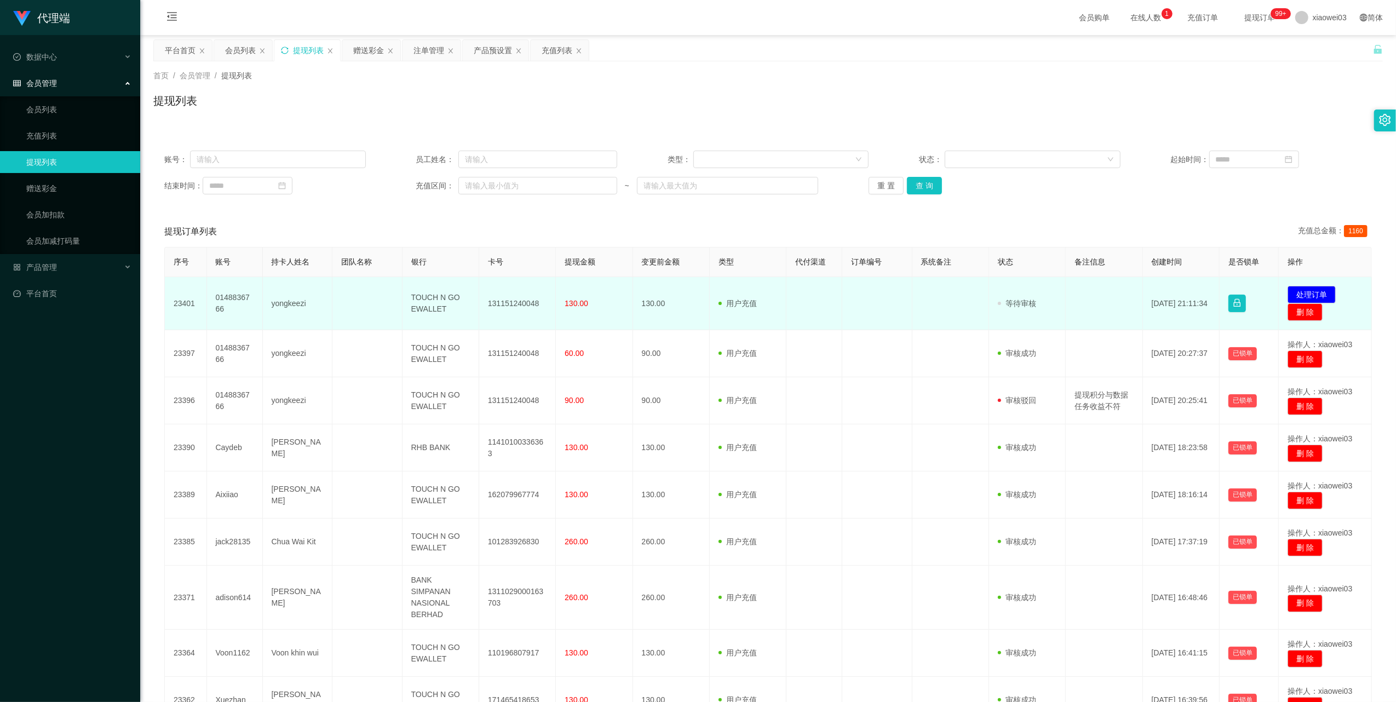
click at [430, 301] on td "TOUCH N GO EWALLET" at bounding box center [440, 303] width 77 height 53
copy td "TOUCH N GO EWALLET"
click at [1288, 293] on button "处理订单" at bounding box center [1311, 295] width 48 height 18
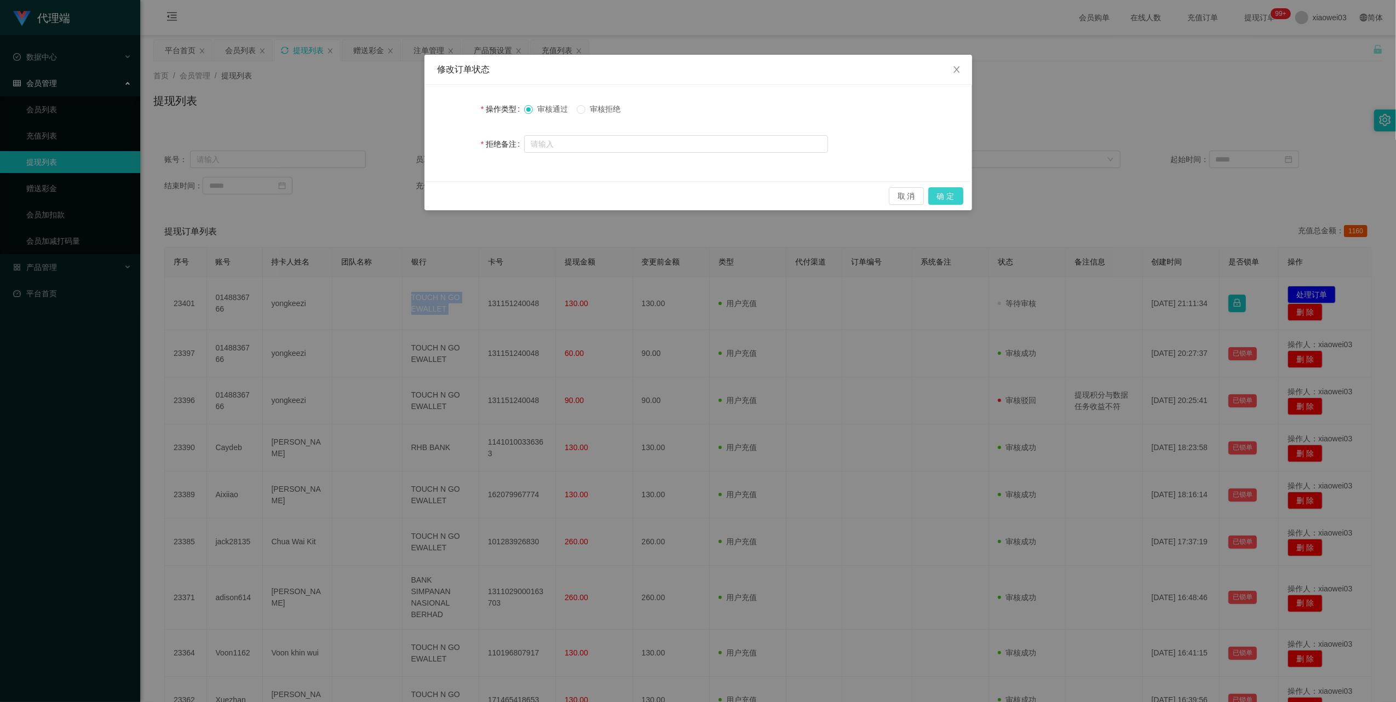
click at [944, 193] on button "确 定" at bounding box center [945, 196] width 35 height 18
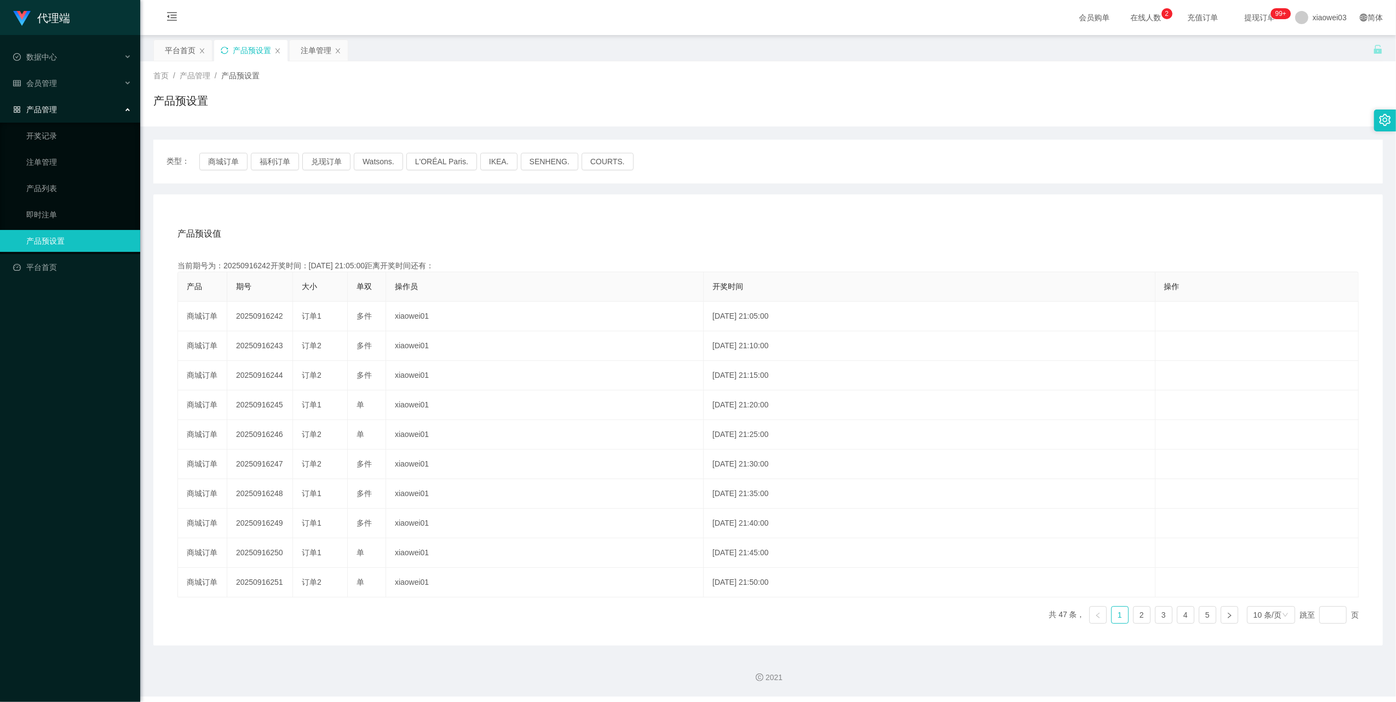
click at [228, 51] on icon "图标: sync" at bounding box center [225, 51] width 8 height 8
click at [213, 158] on button "商城订单" at bounding box center [223, 162] width 48 height 18
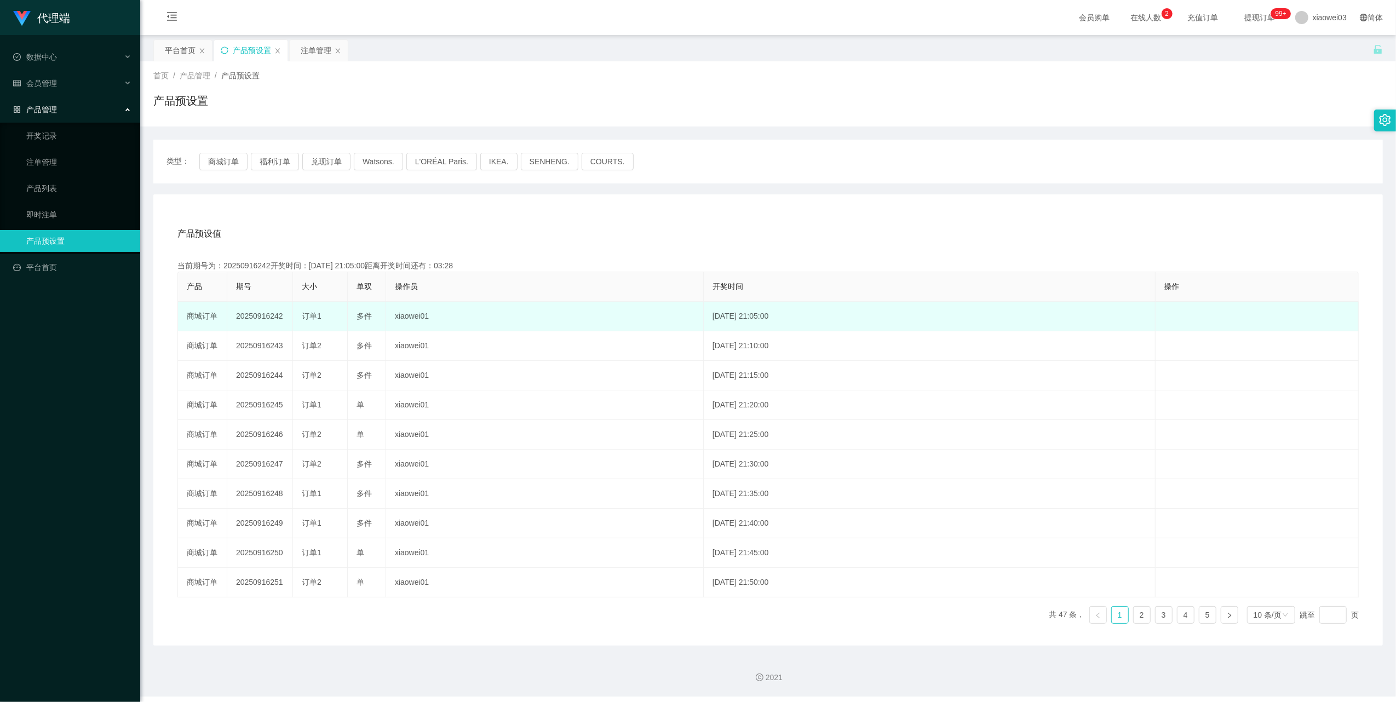
click at [263, 320] on td "20250916242" at bounding box center [260, 317] width 66 height 30
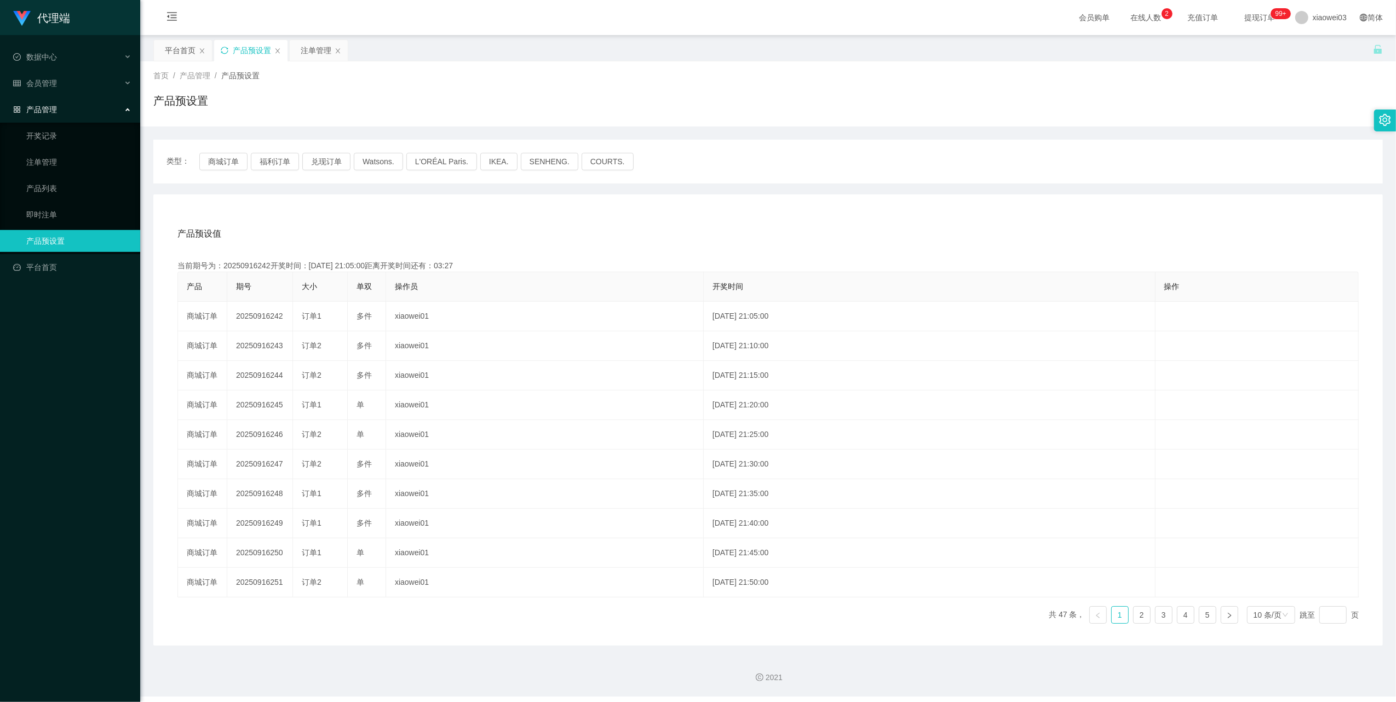
copy td "20250916242"
click at [312, 54] on div "注单管理" at bounding box center [316, 50] width 31 height 21
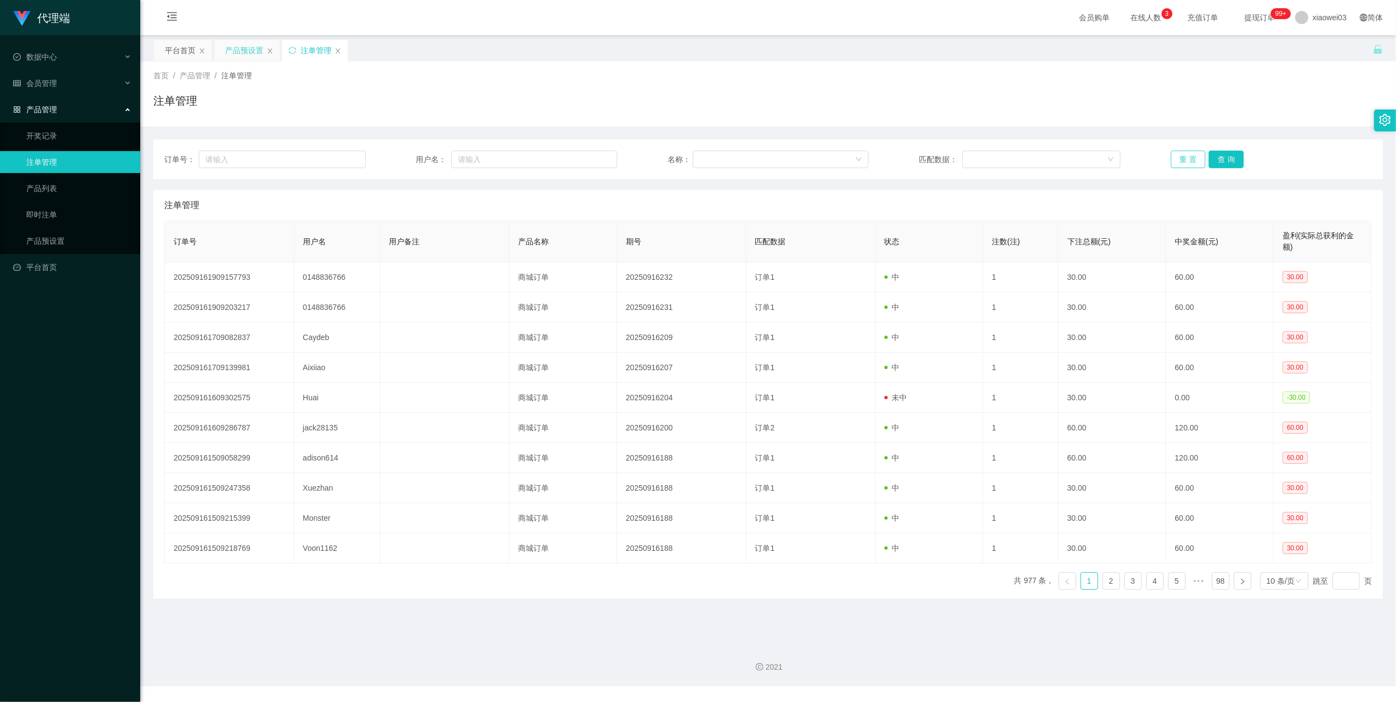
click at [1172, 158] on button "重 置" at bounding box center [1188, 160] width 35 height 18
